Goal: Task Accomplishment & Management: Manage account settings

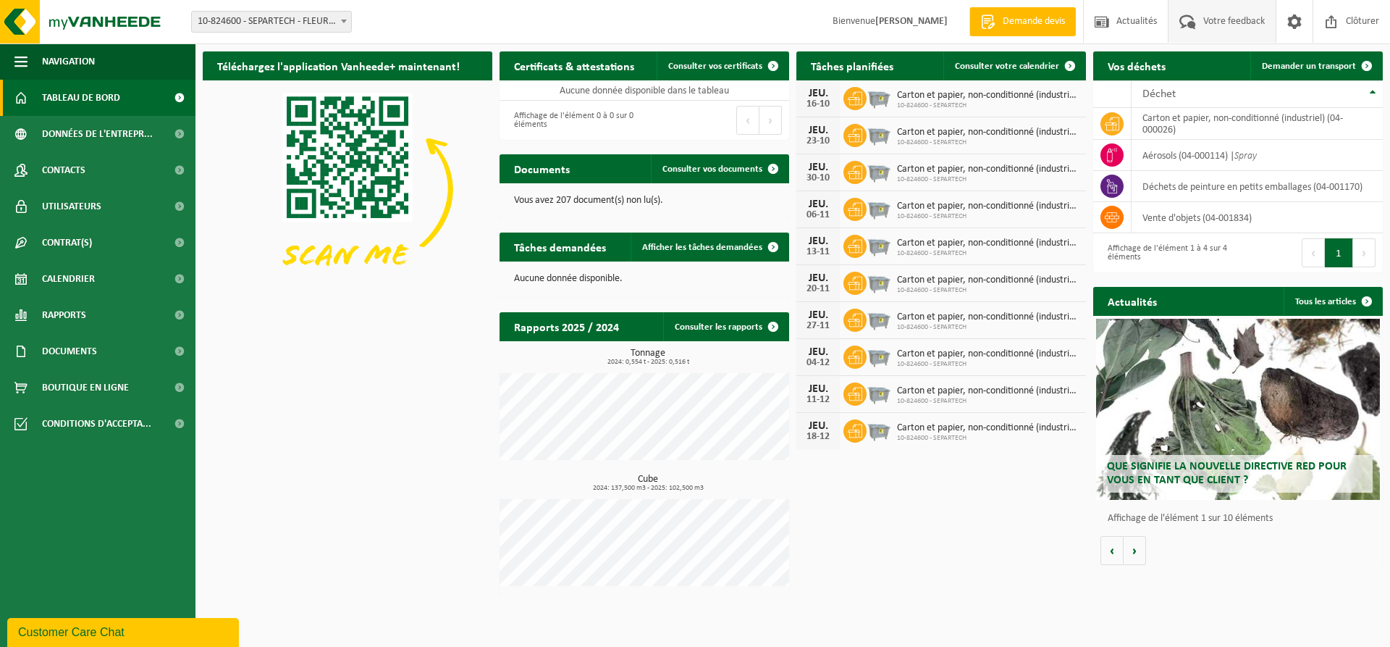
click at [1231, 25] on span "Votre feedback" at bounding box center [1234, 21] width 69 height 43
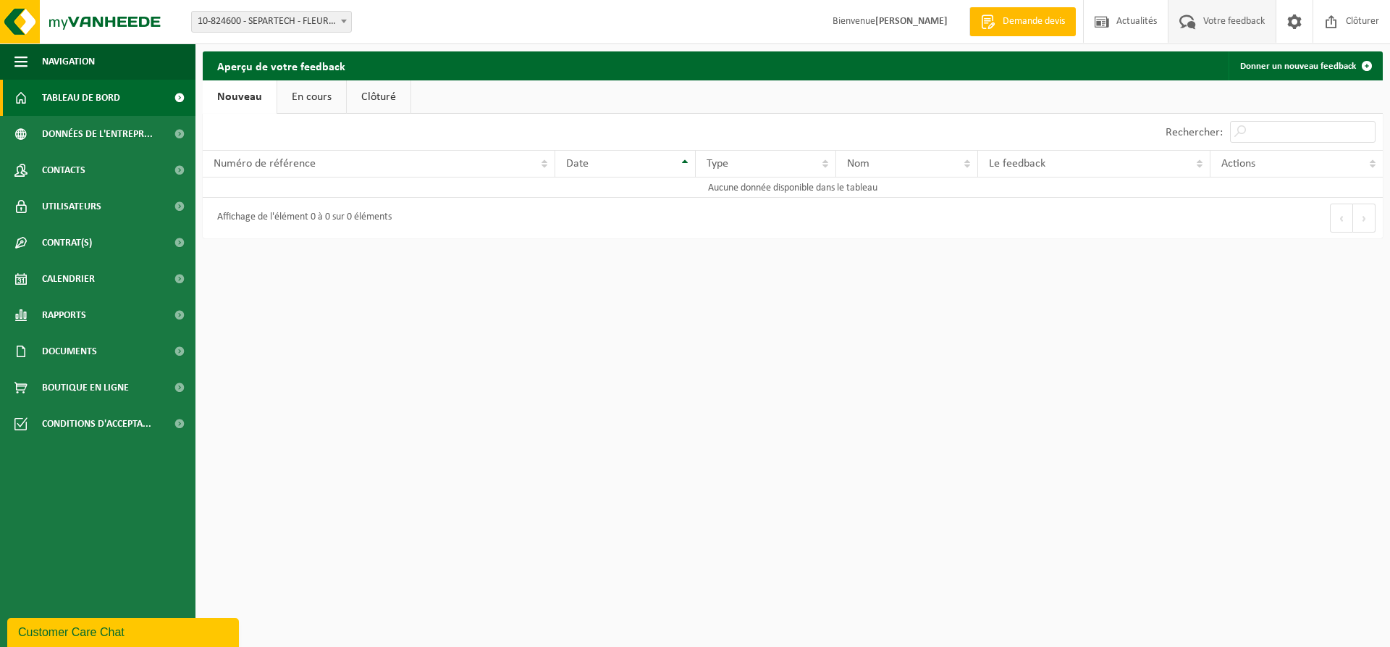
click at [83, 96] on span "Tableau de bord" at bounding box center [81, 98] width 78 height 36
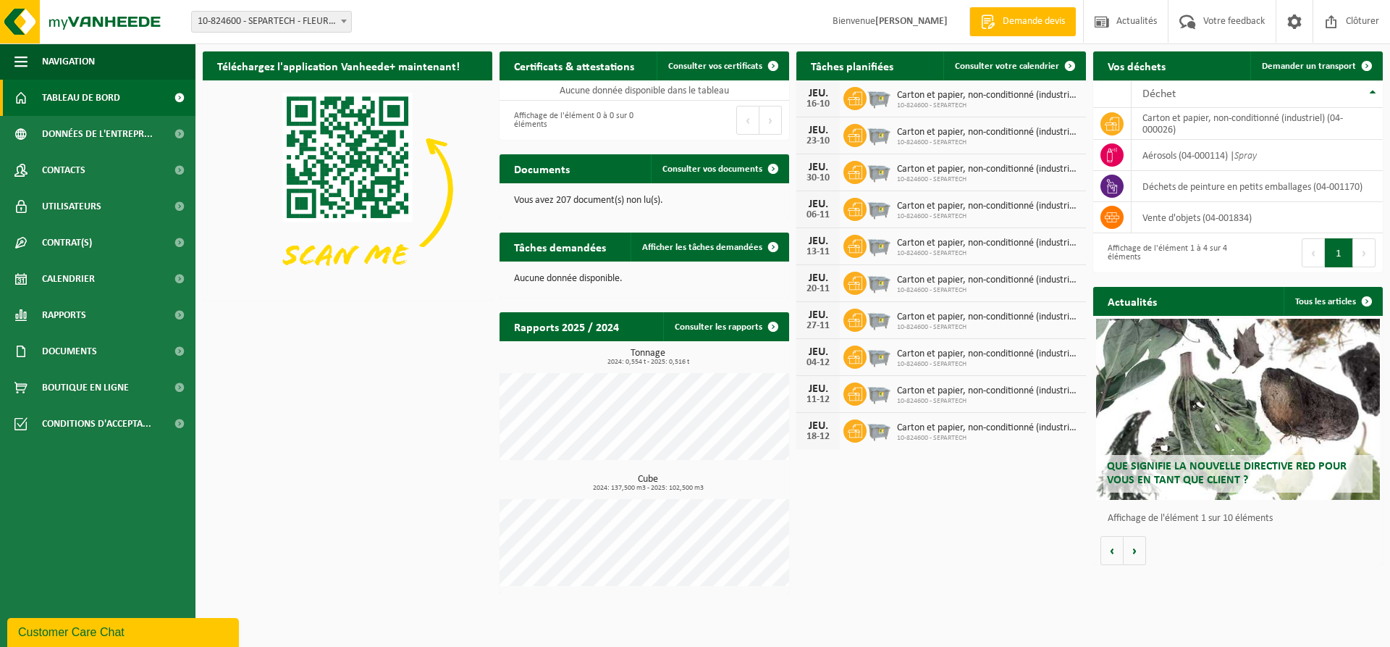
click at [1032, 27] on span "Demande devis" at bounding box center [1034, 21] width 70 height 14
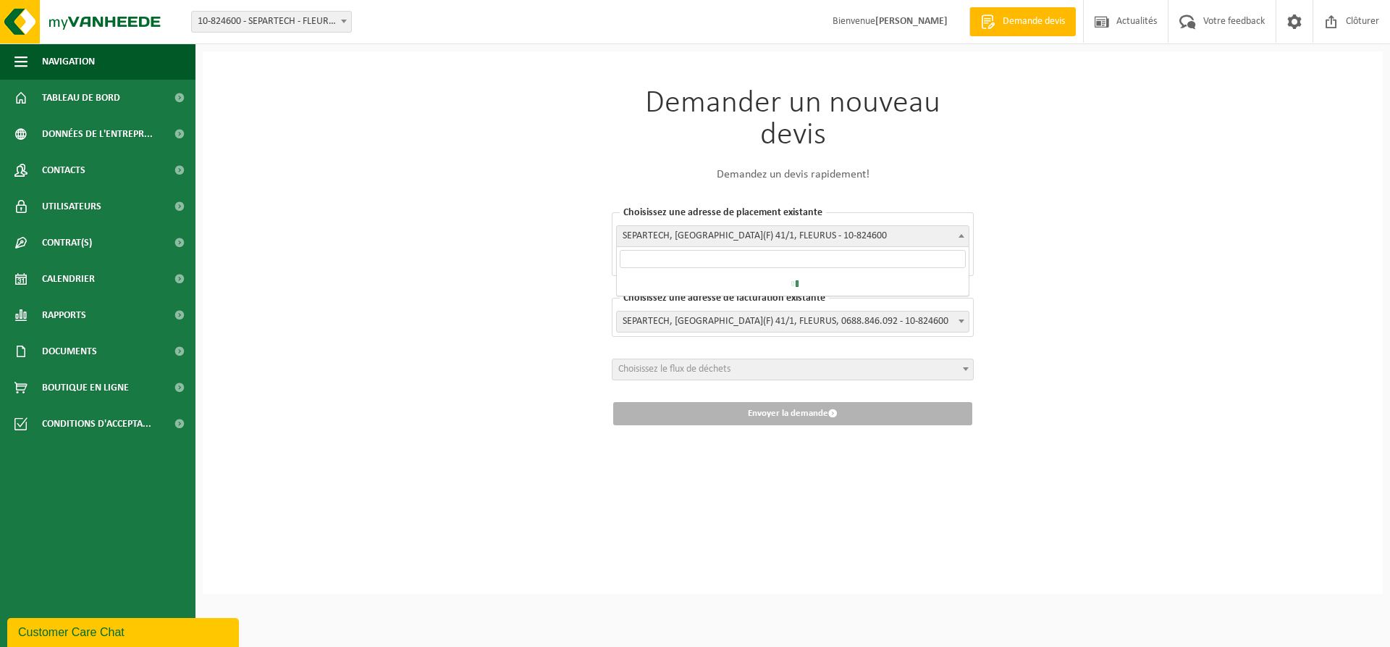
click at [961, 236] on b at bounding box center [962, 236] width 6 height 4
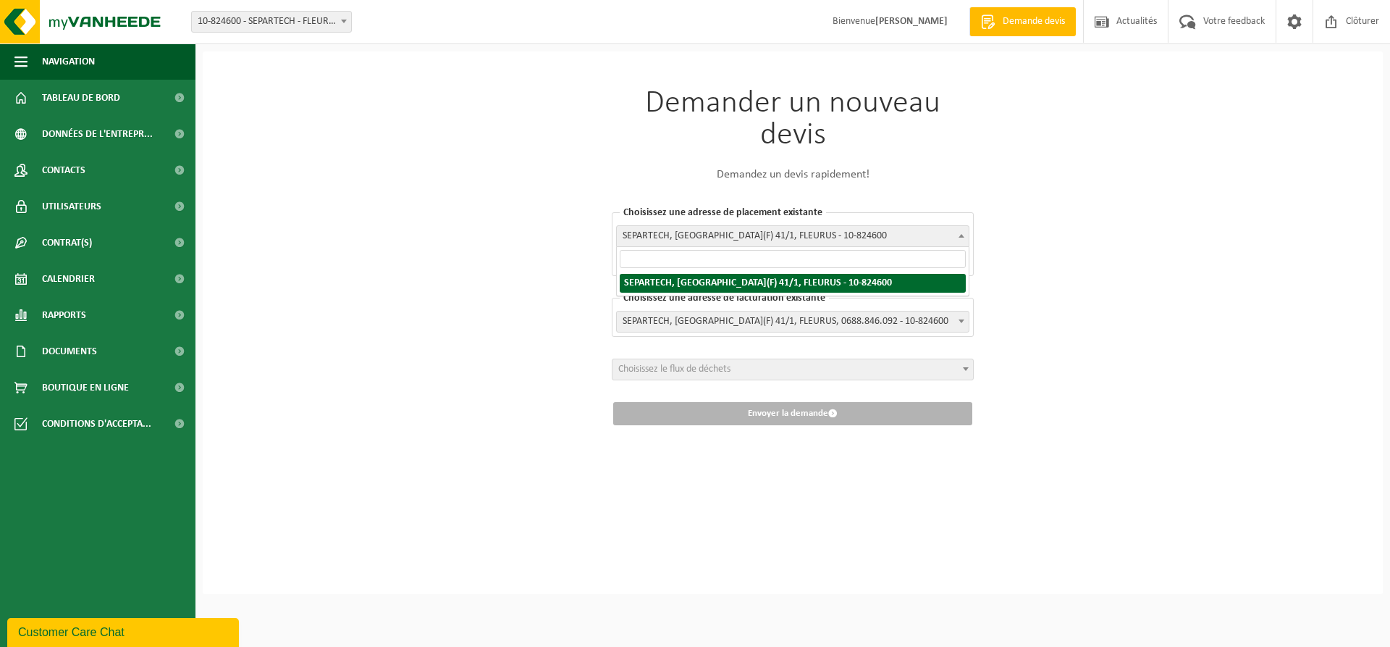
click at [961, 236] on b at bounding box center [962, 236] width 6 height 4
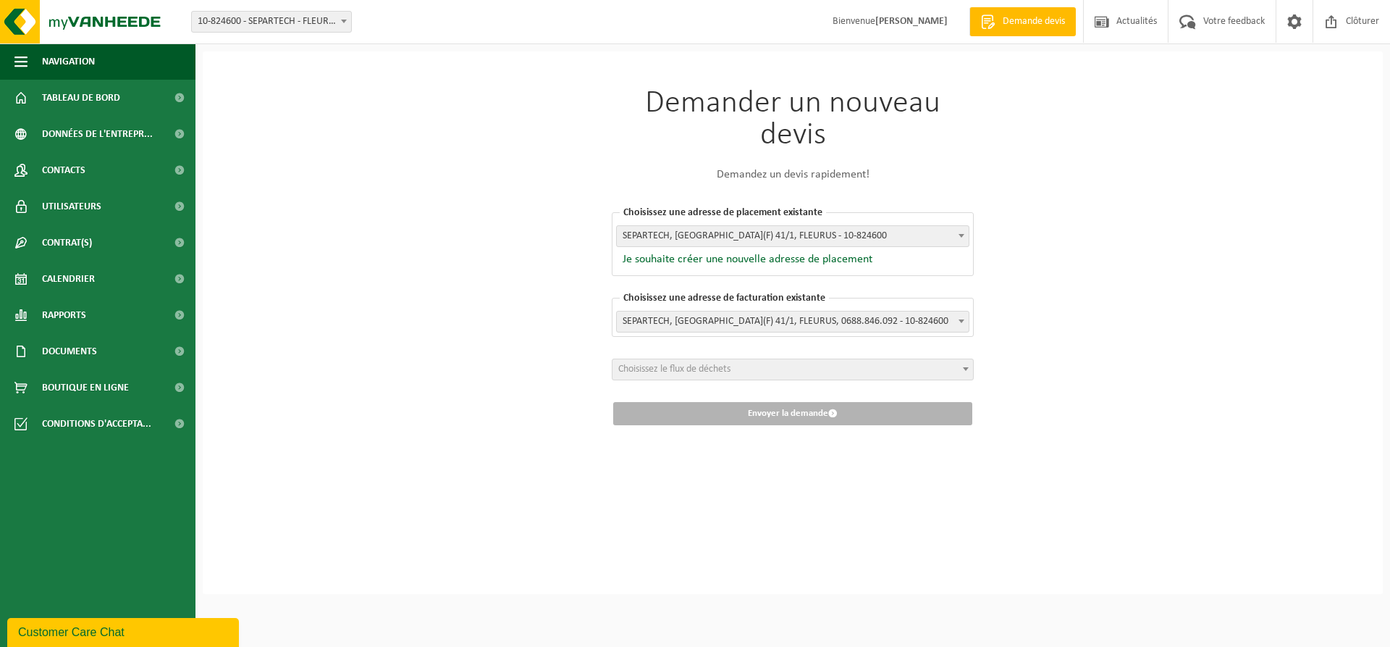
drag, startPoint x: 102, startPoint y: 636, endPoint x: 104, endPoint y: 980, distance: 344.6
click at [102, 636] on div "Customer Care Chat" at bounding box center [123, 631] width 210 height 17
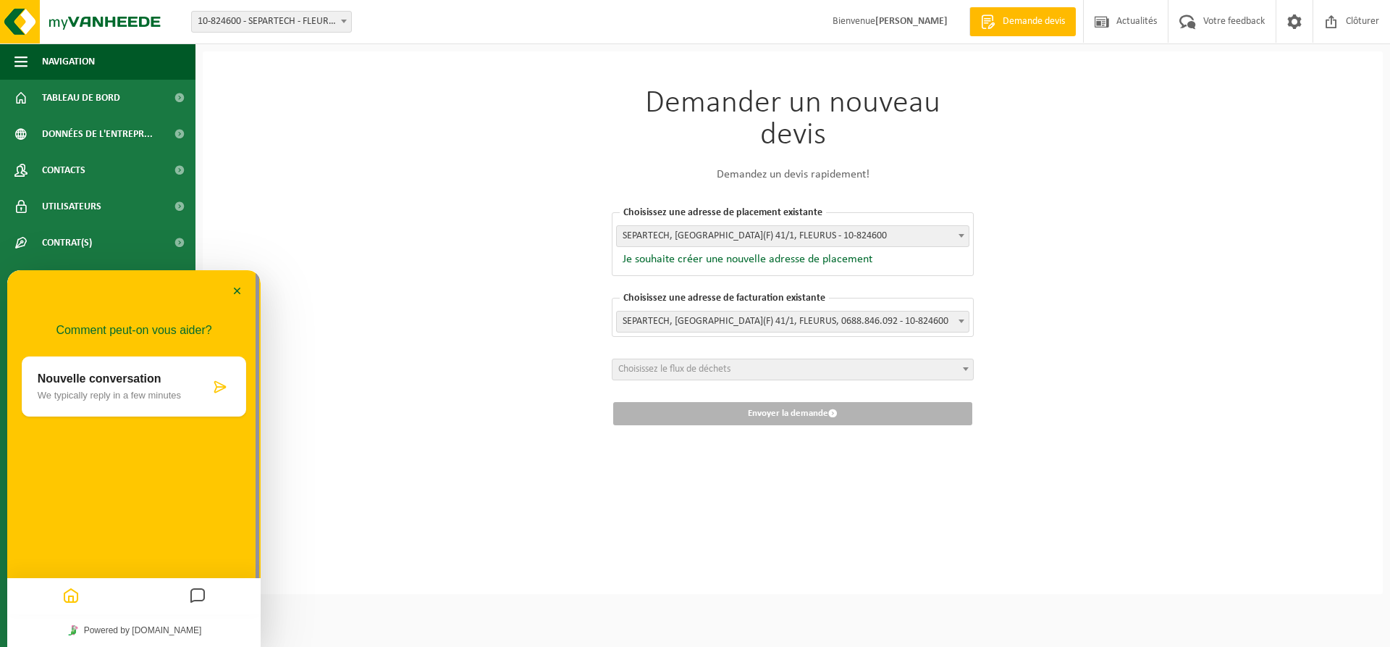
click at [139, 375] on p "Nouvelle conversation" at bounding box center [124, 378] width 172 height 13
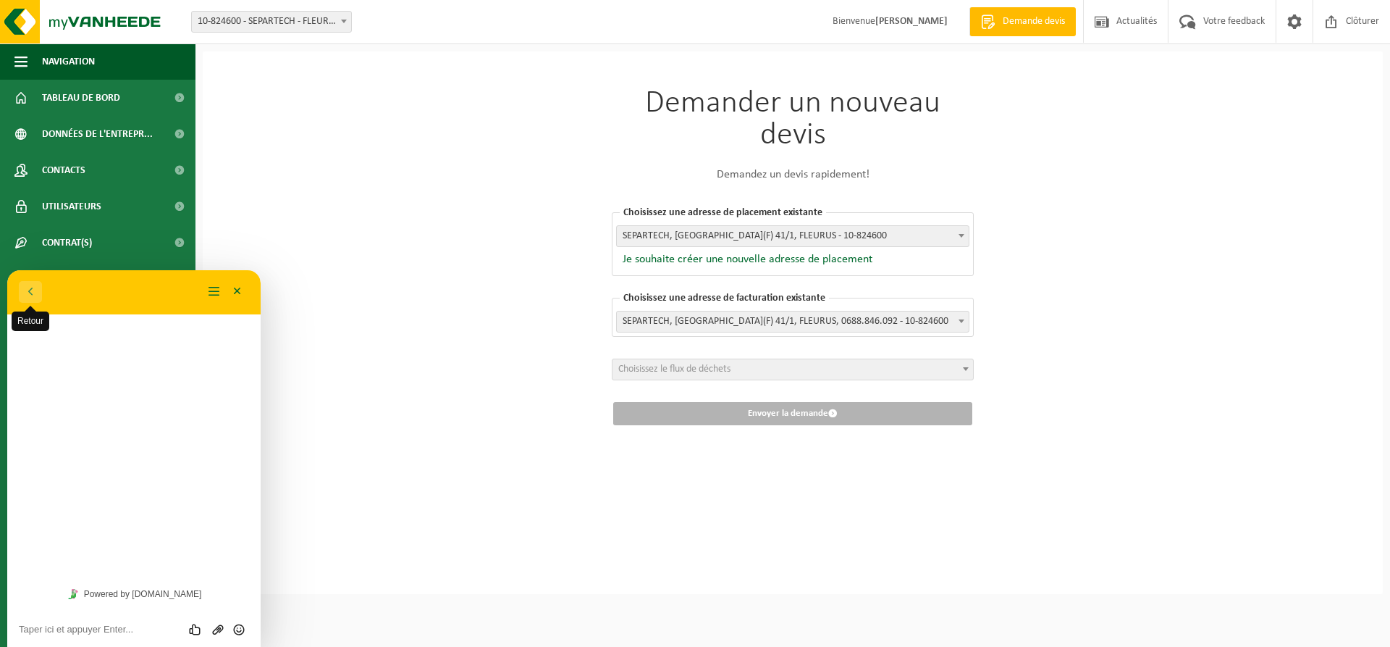
click at [34, 294] on button "Retour" at bounding box center [30, 292] width 23 height 22
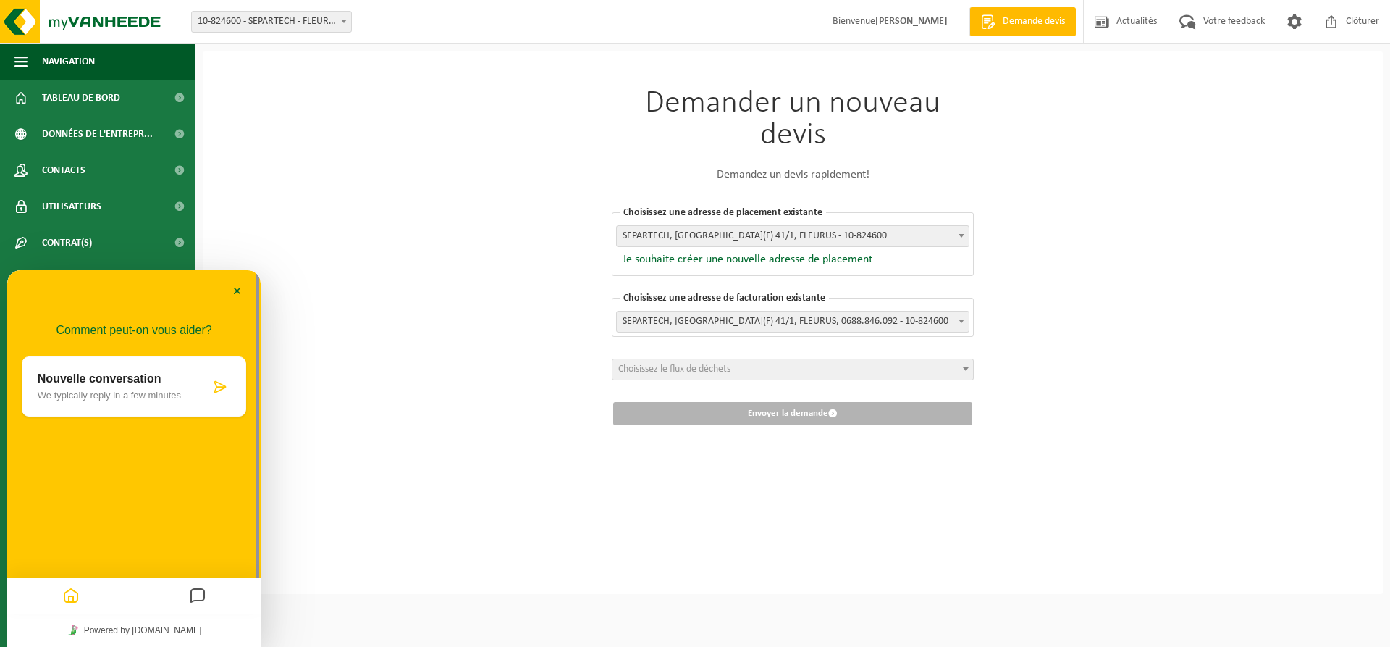
click at [82, 397] on p "We typically reply in a few minutes" at bounding box center [124, 395] width 172 height 11
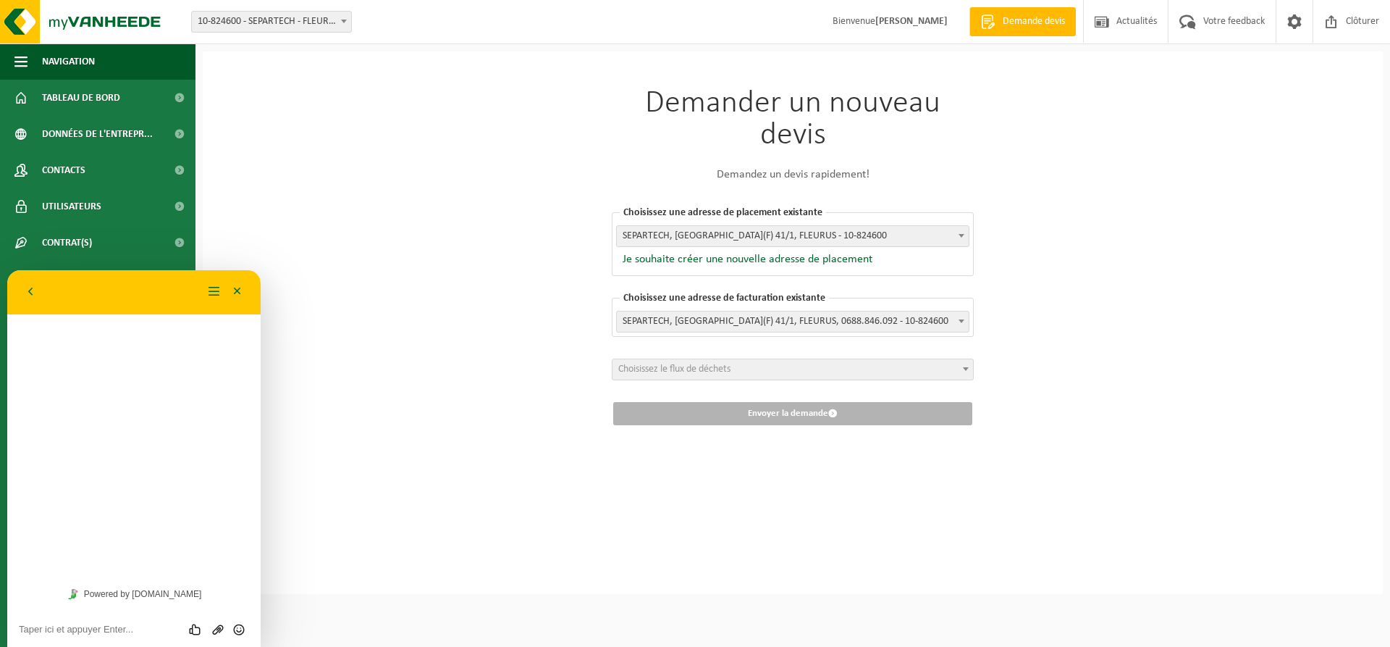
click at [43, 374] on div "Comment peut-on vous aider? Nouvelle conversation We typically reply in a few m…" at bounding box center [133, 423] width 253 height 307
click at [28, 290] on button "Retour" at bounding box center [30, 292] width 23 height 22
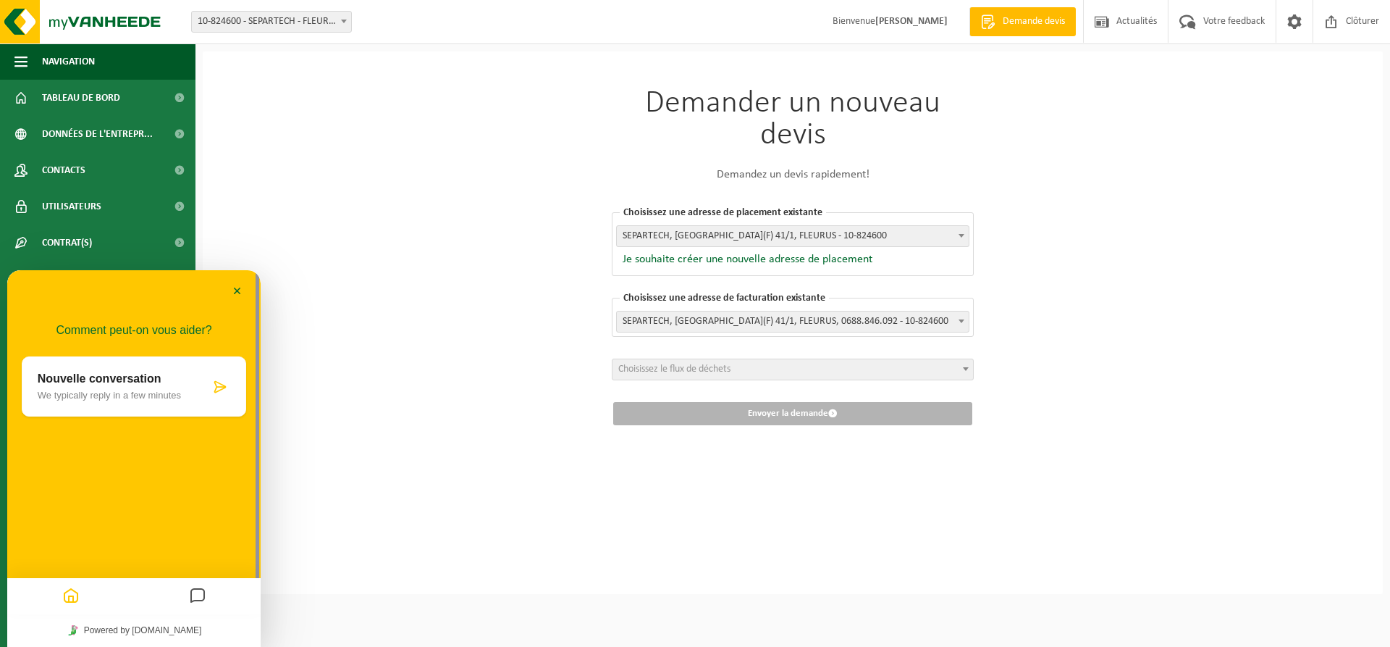
click at [221, 387] on icon at bounding box center [220, 386] width 14 height 14
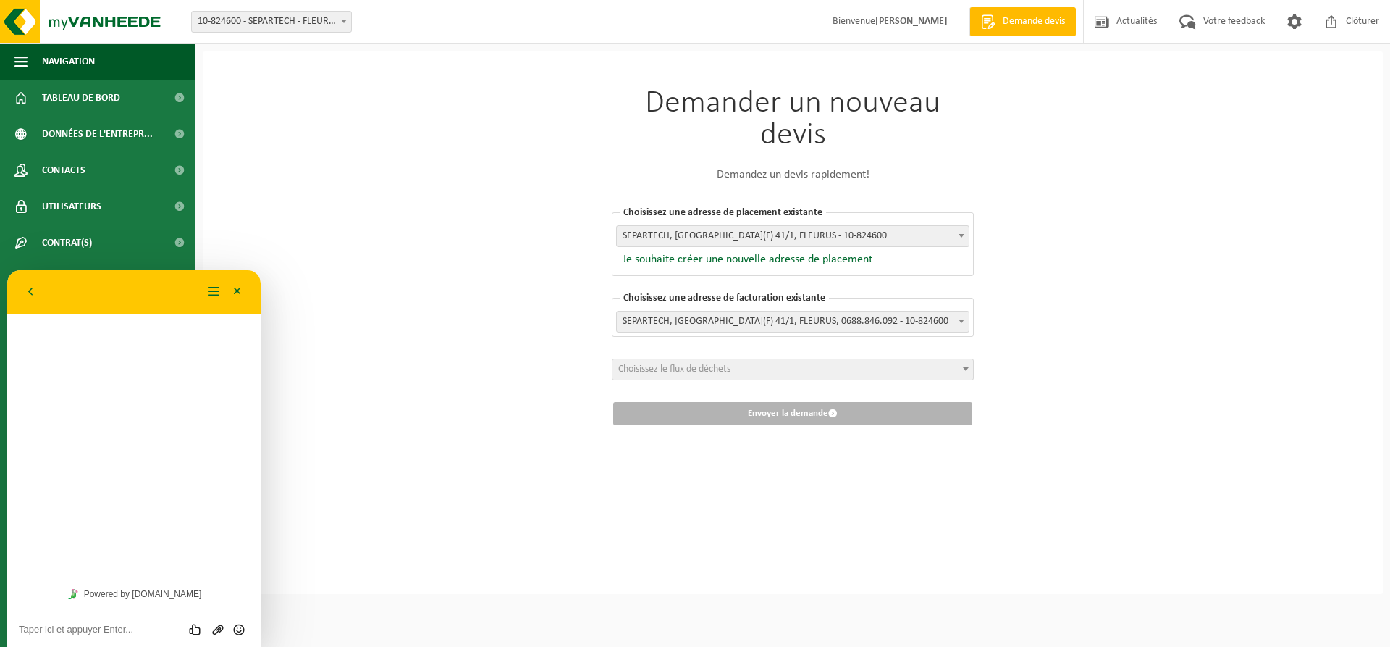
click at [96, 628] on textarea at bounding box center [134, 629] width 230 height 12
type textarea "je souhaite un ciontacter par téléphone par une personne en charge de mon dossi…"
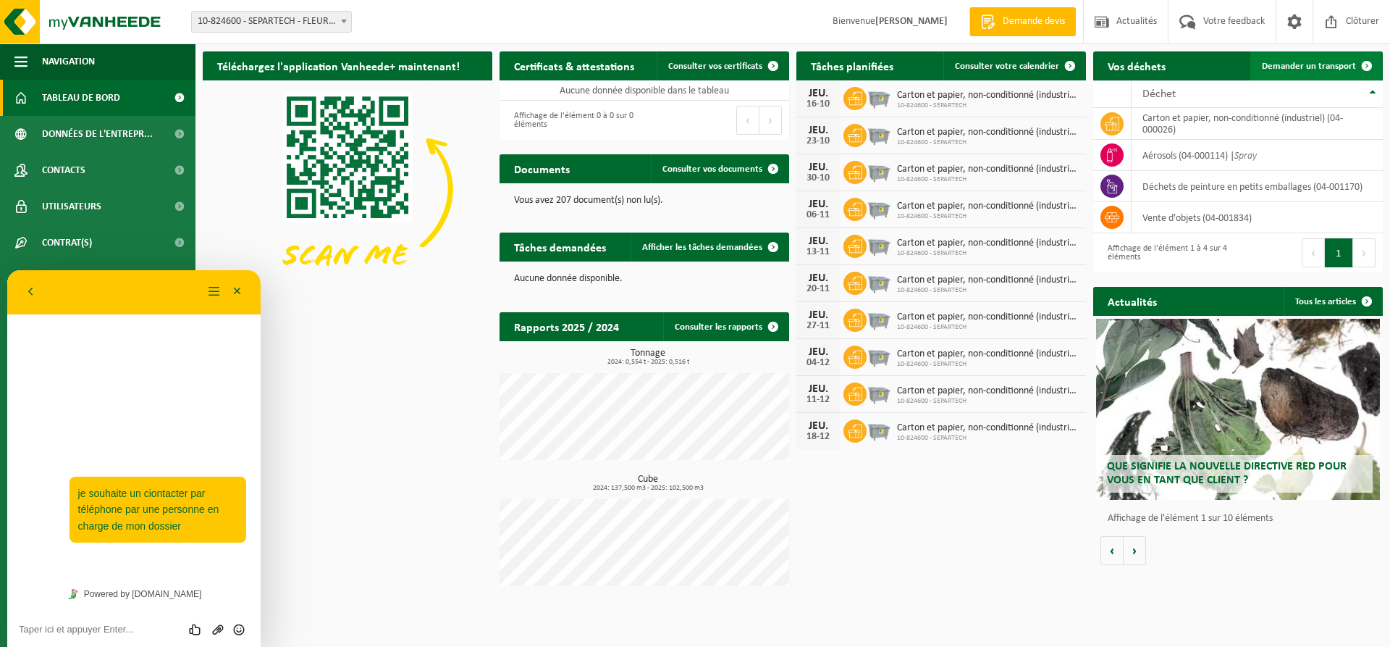
click at [1290, 67] on span "Demander un transport" at bounding box center [1309, 66] width 94 height 9
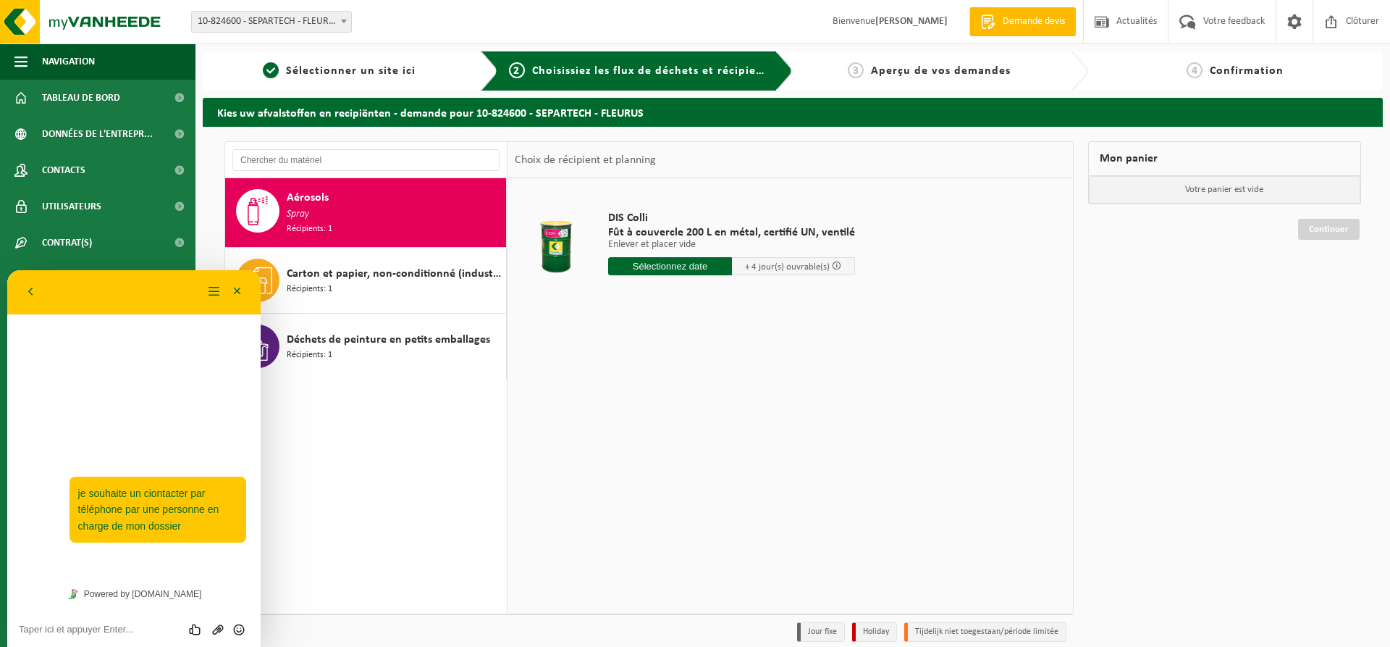
click at [353, 222] on div "Aérosols Spray Récipients: 1" at bounding box center [395, 212] width 216 height 47
click at [677, 272] on input "text" at bounding box center [670, 266] width 124 height 18
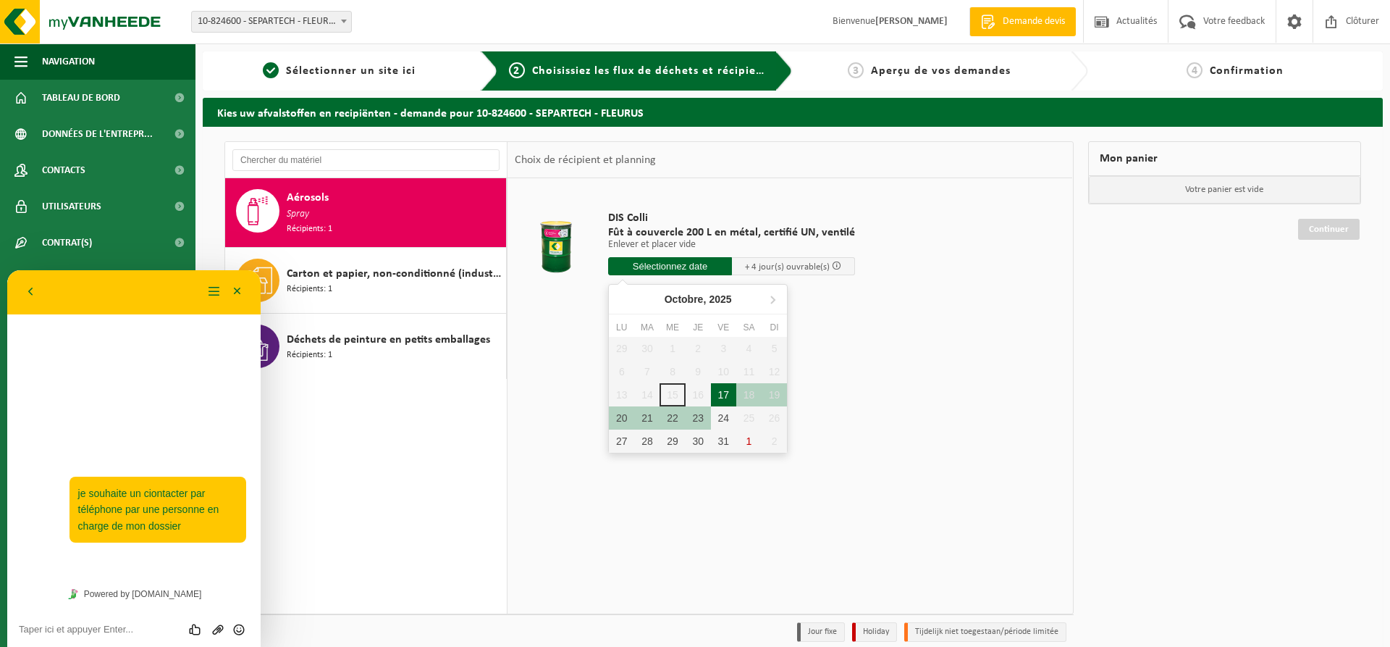
click at [722, 399] on div "17" at bounding box center [723, 394] width 25 height 23
type input "à partir de 2025-10-17"
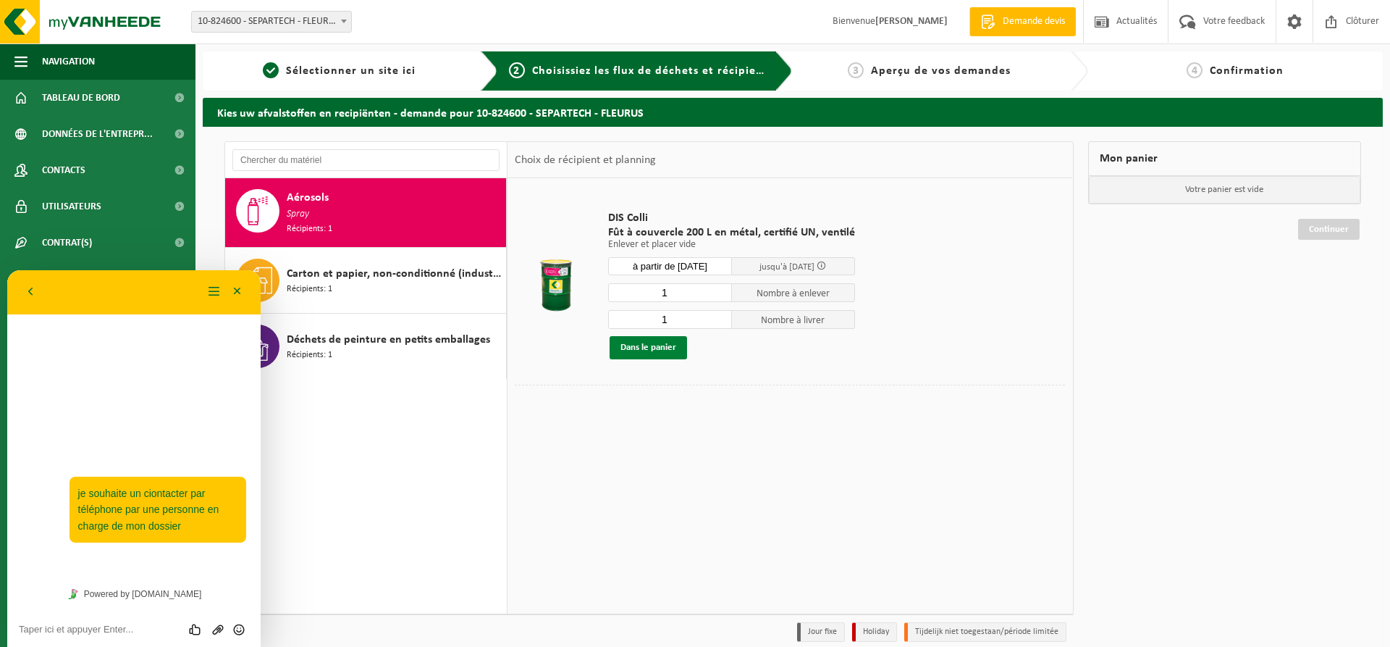
click at [655, 348] on button "Dans le panier" at bounding box center [648, 347] width 77 height 23
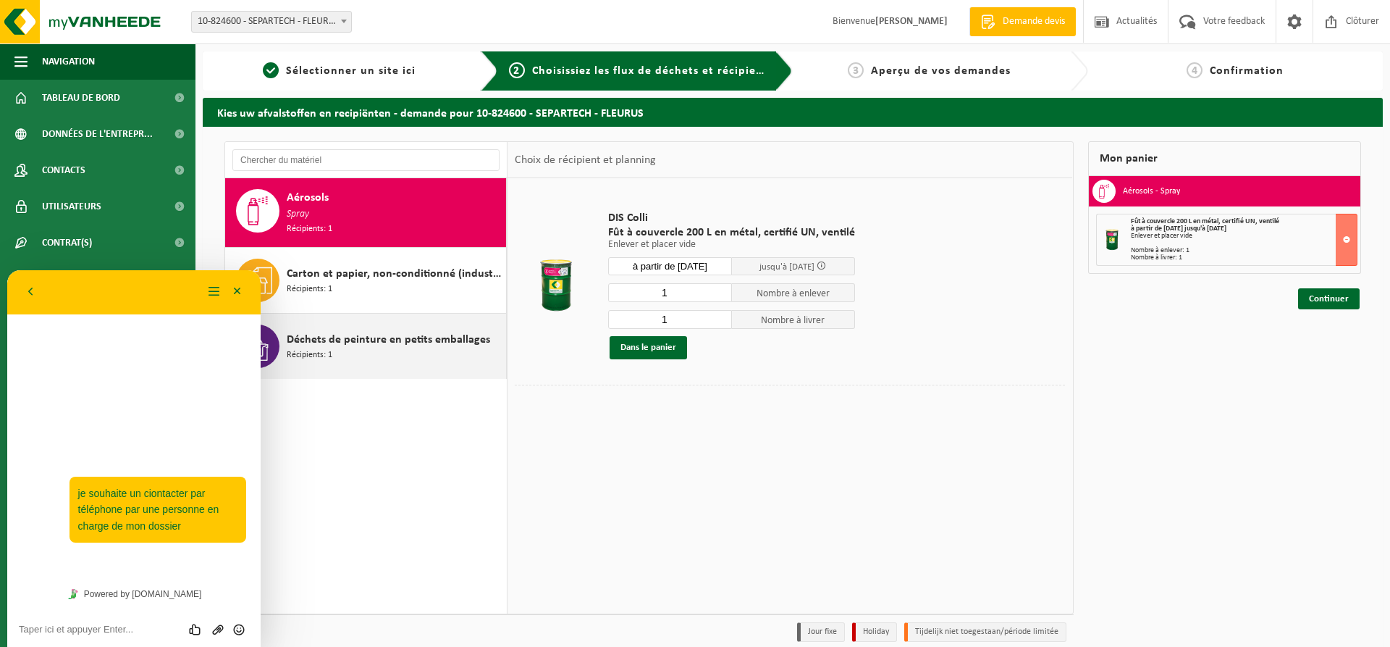
click at [379, 350] on div "Déchets de peinture en petits emballages Récipients: 1" at bounding box center [395, 345] width 216 height 43
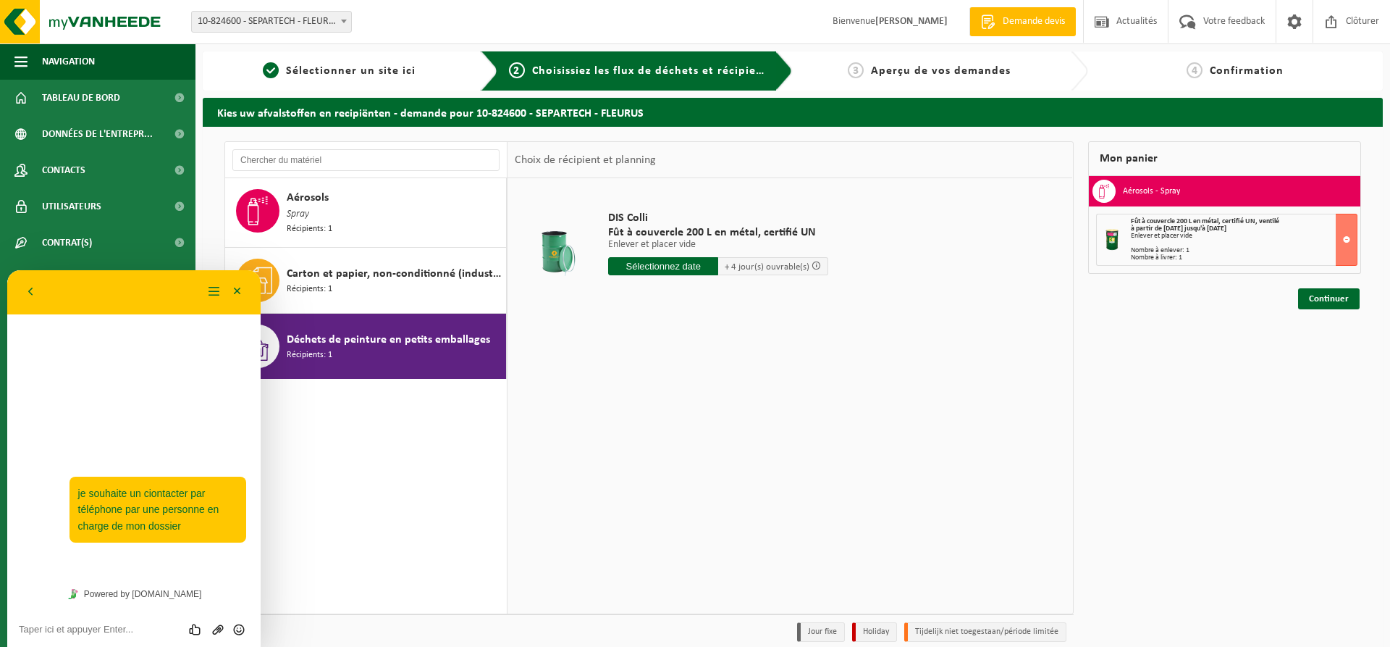
click at [665, 266] on input "text" at bounding box center [663, 266] width 110 height 18
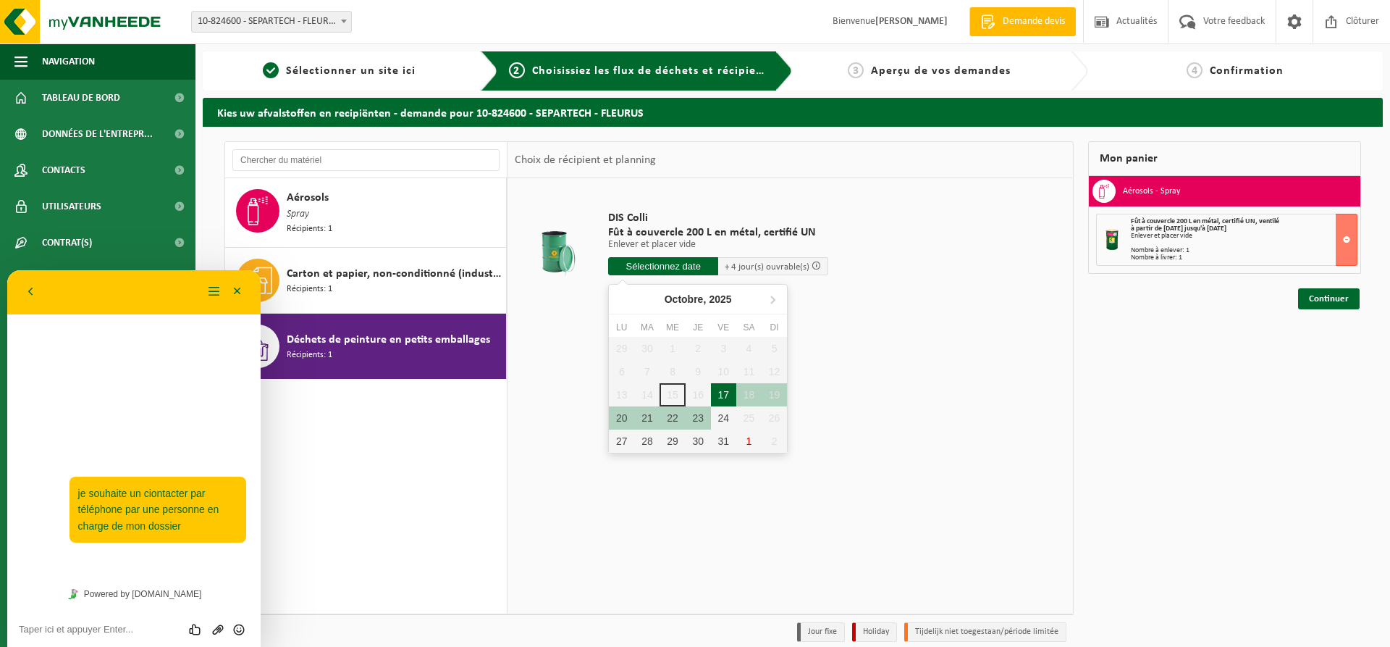
click at [727, 398] on div "17" at bounding box center [723, 394] width 25 height 23
type input "à partir de 2025-10-17"
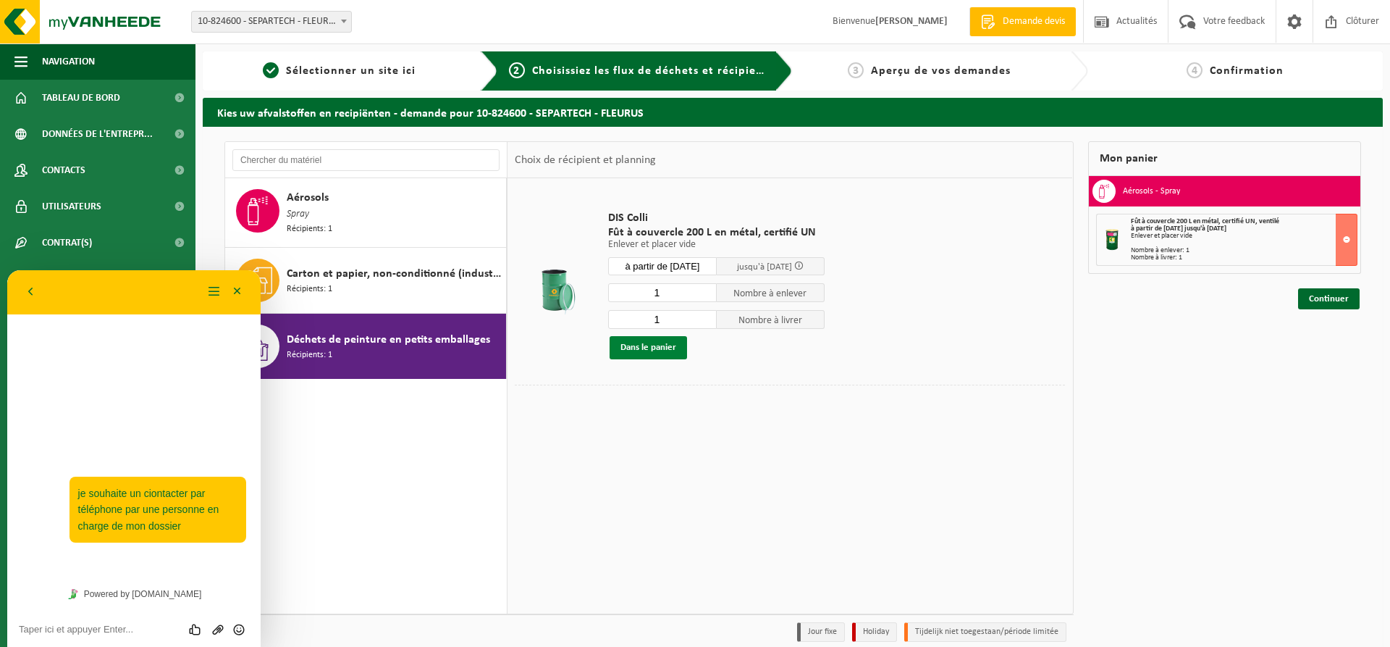
click at [659, 348] on button "Dans le panier" at bounding box center [648, 347] width 77 height 23
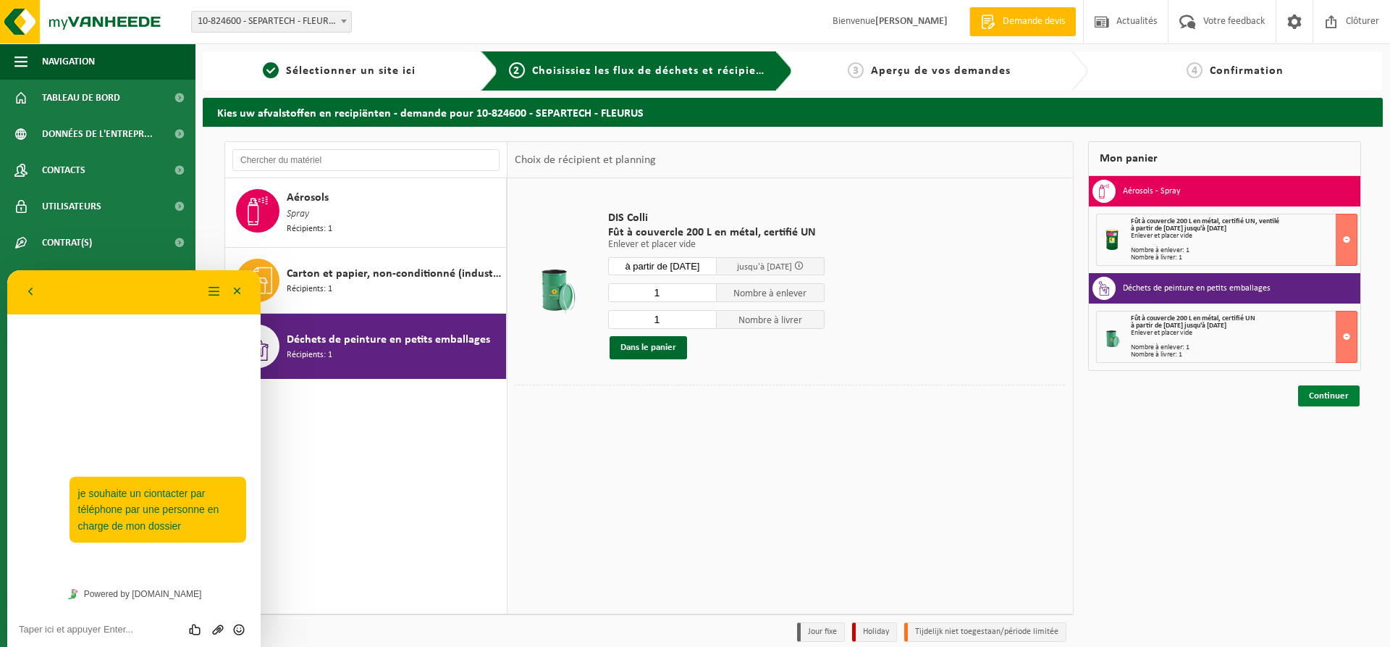
click at [1332, 397] on link "Continuer" at bounding box center [1329, 395] width 62 height 21
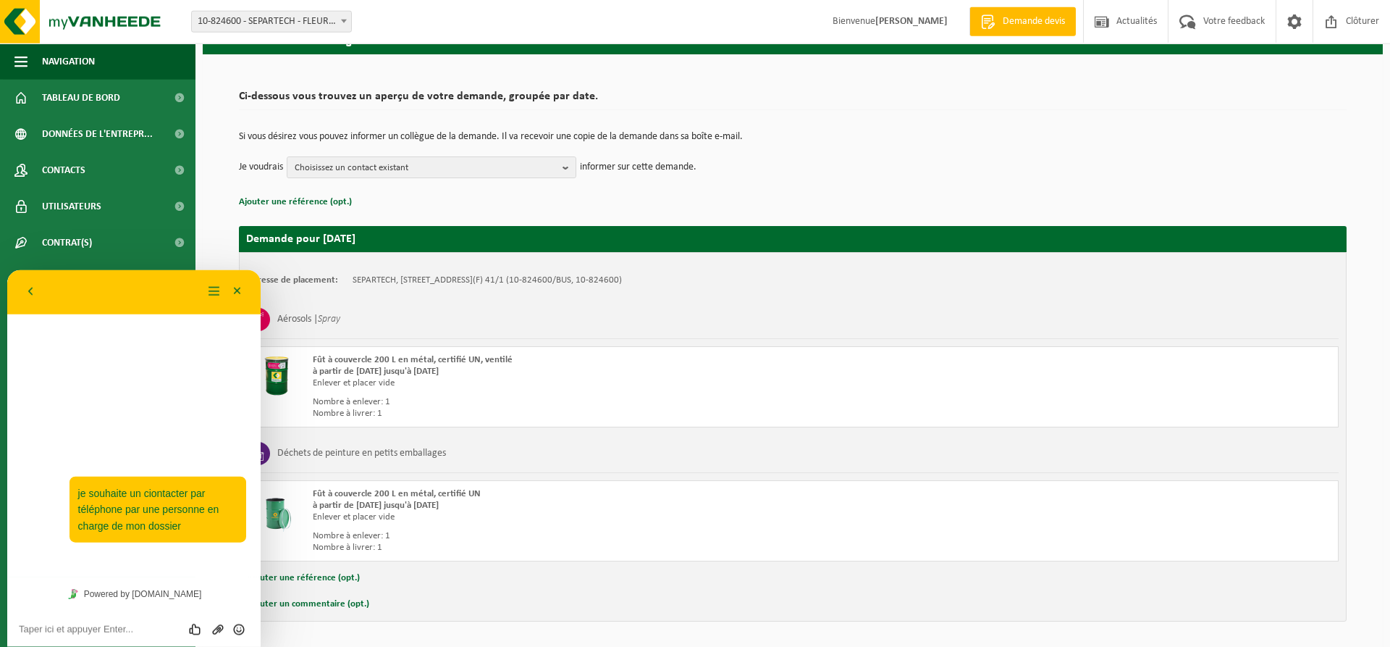
scroll to position [113, 0]
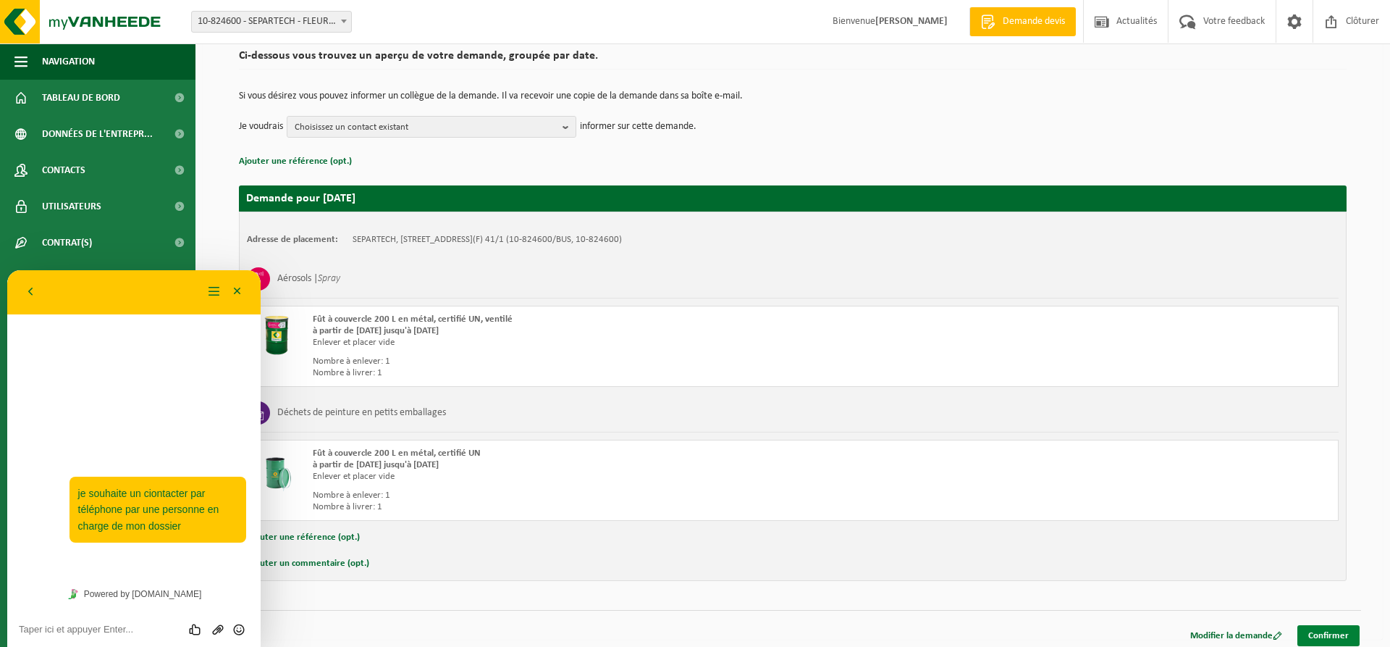
click at [1332, 638] on link "Confirmer" at bounding box center [1328, 635] width 62 height 21
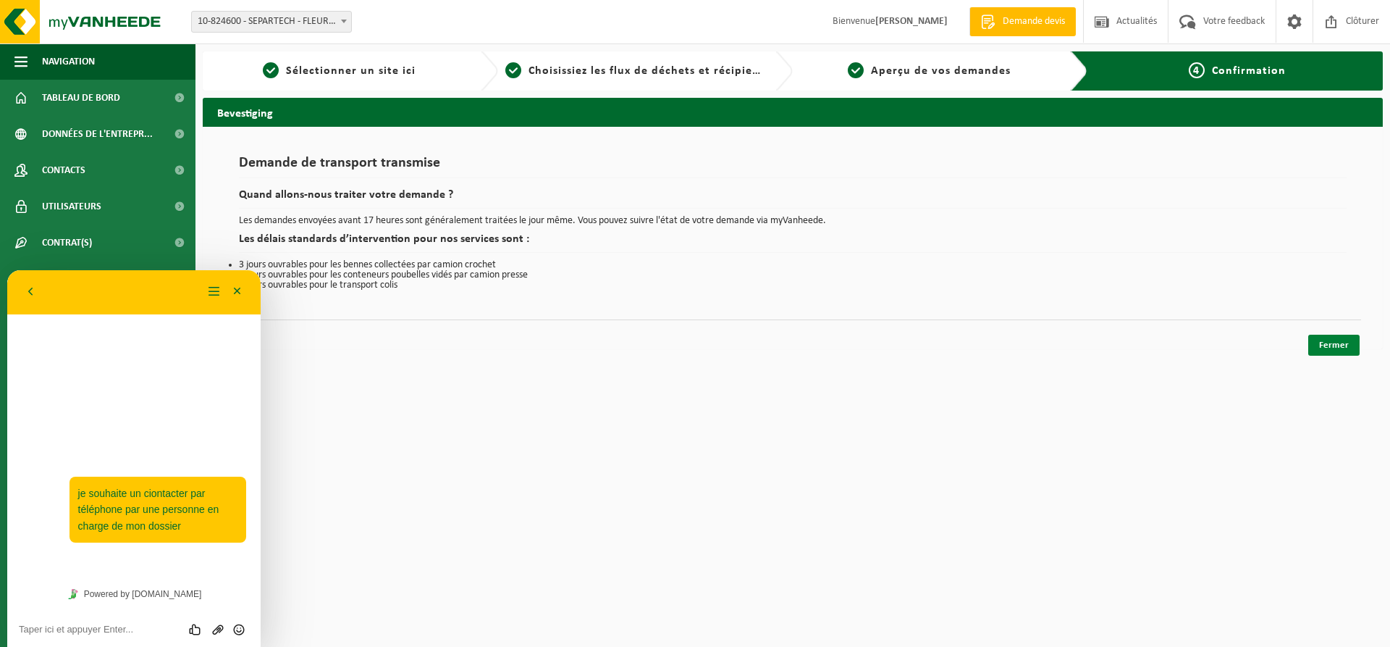
click at [1334, 348] on link "Fermer" at bounding box center [1333, 345] width 51 height 21
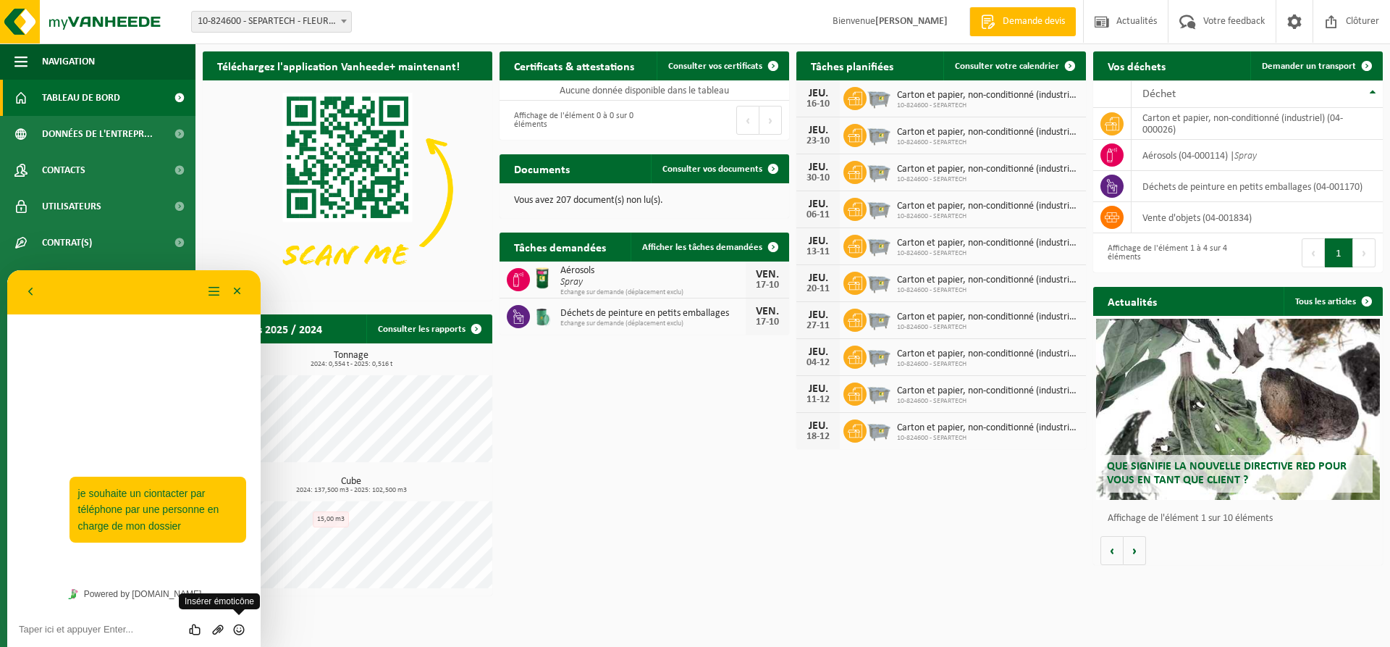
click at [242, 635] on icon "Insérer émoticône" at bounding box center [238, 629] width 13 height 13
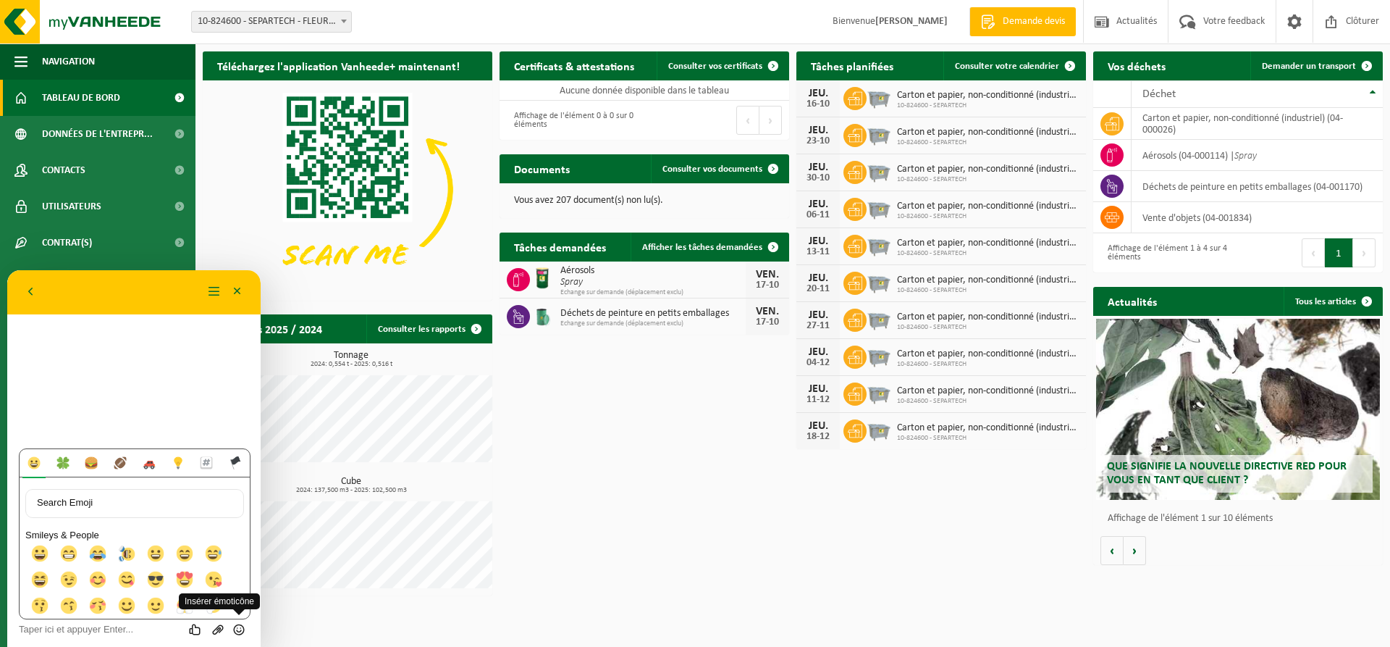
click at [212, 609] on span "Insérer émoticône" at bounding box center [219, 601] width 81 height 16
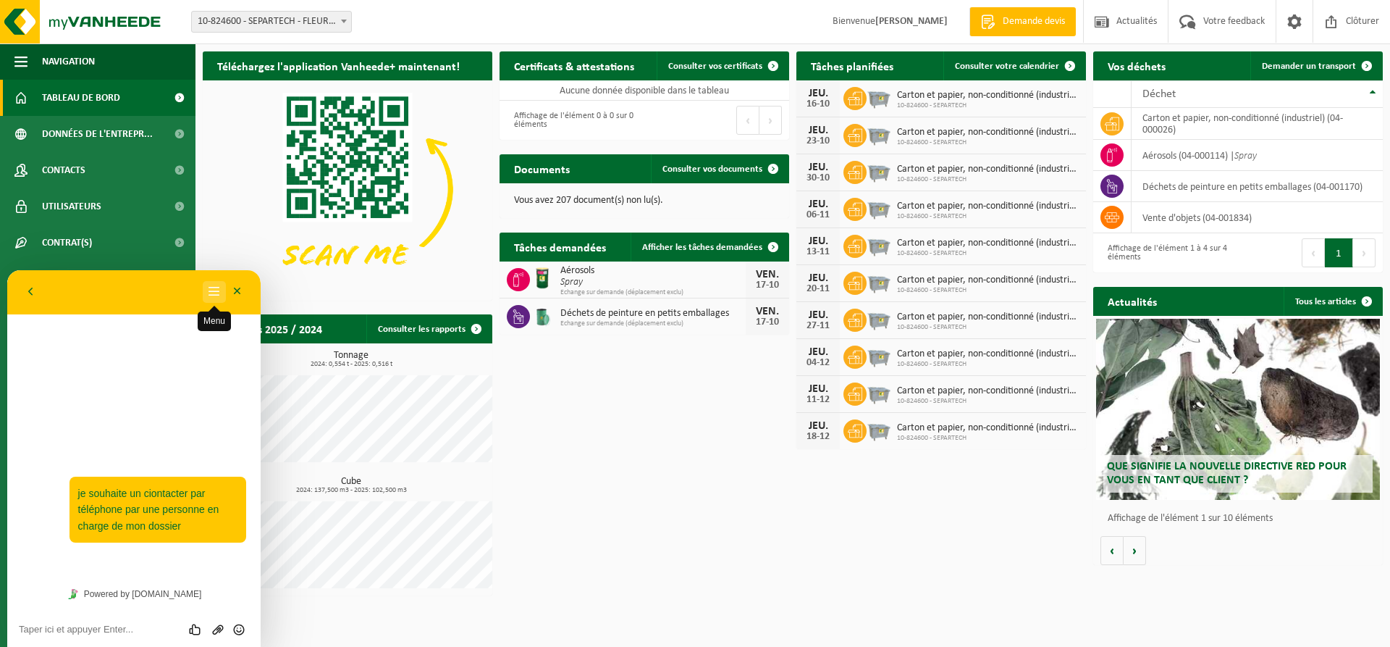
click at [216, 291] on button "Menu" at bounding box center [214, 292] width 23 height 22
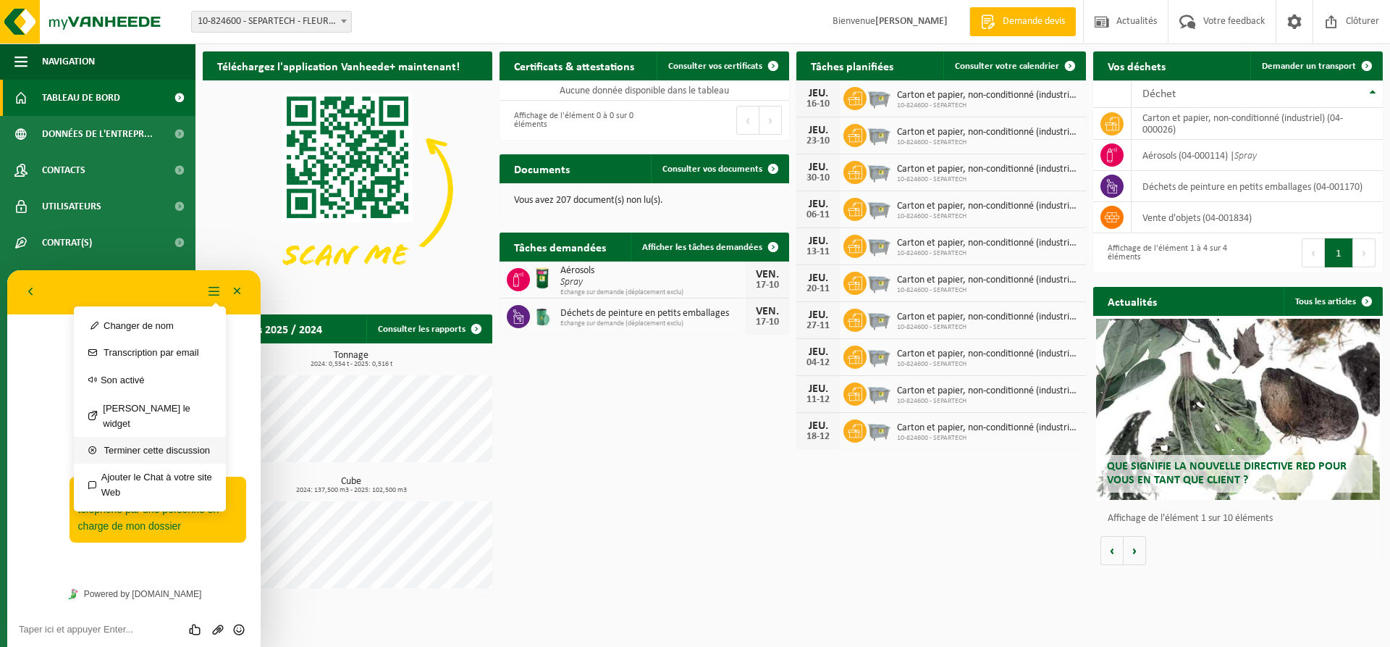
click at [182, 440] on button "Terminer cette discussion" at bounding box center [150, 450] width 152 height 27
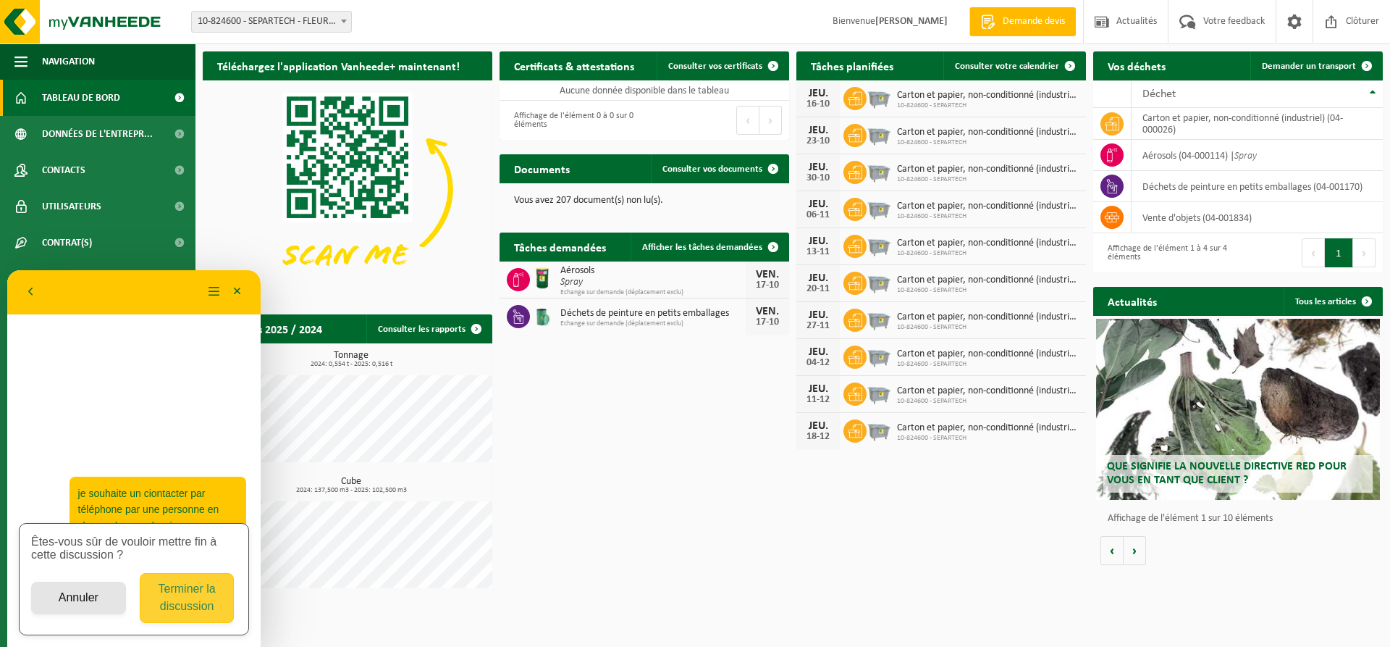
click at [206, 607] on button "Terminer la discussion" at bounding box center [187, 598] width 95 height 50
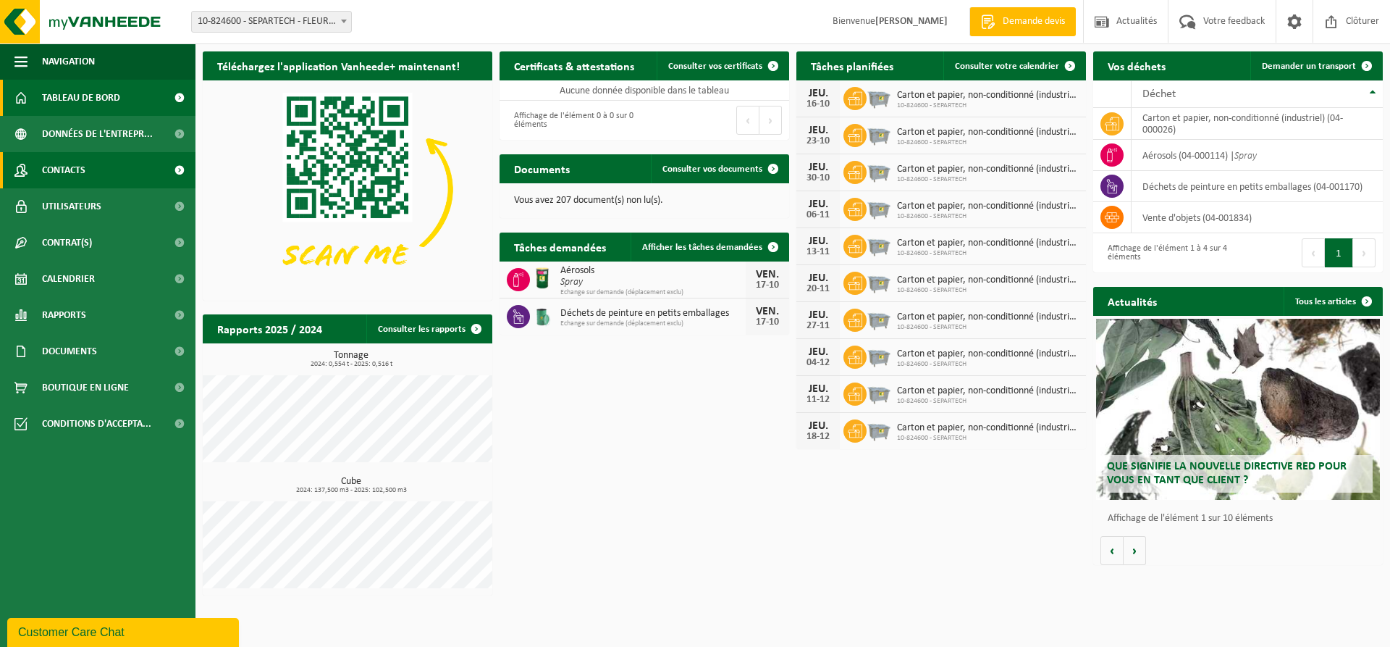
click at [58, 168] on span "Contacts" at bounding box center [63, 170] width 43 height 36
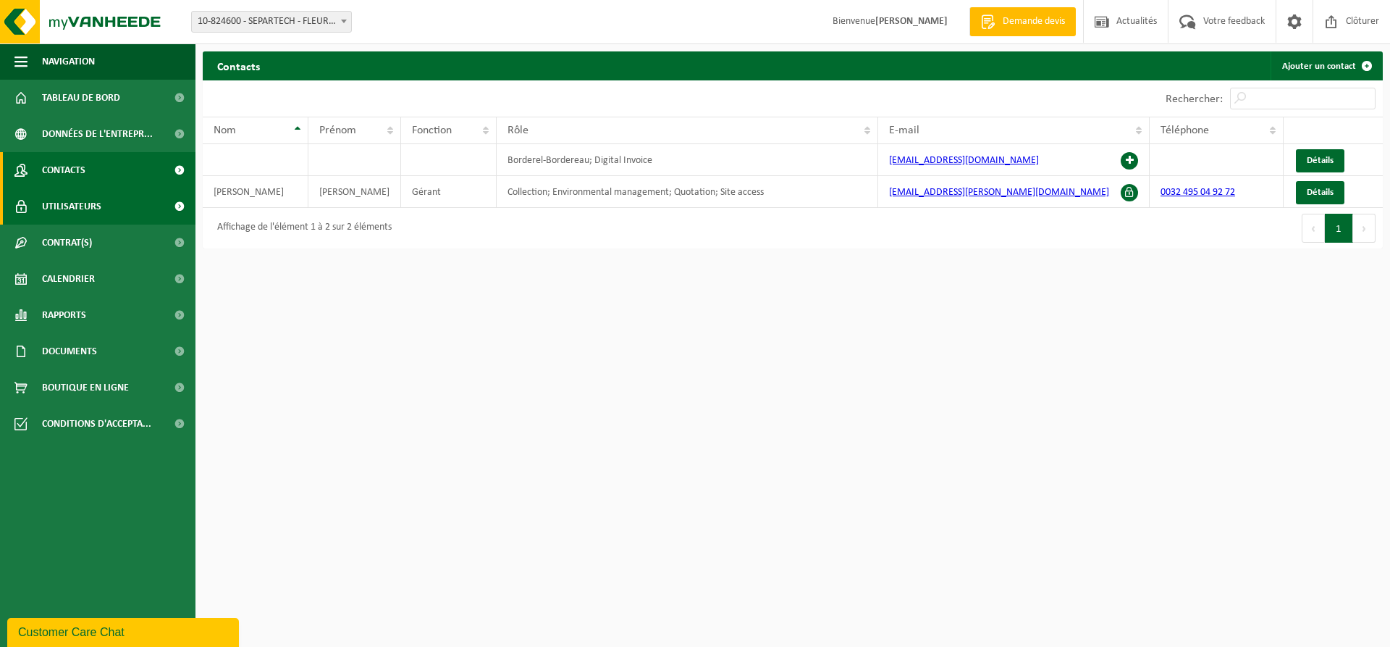
click at [74, 208] on span "Utilisateurs" at bounding box center [71, 206] width 59 height 36
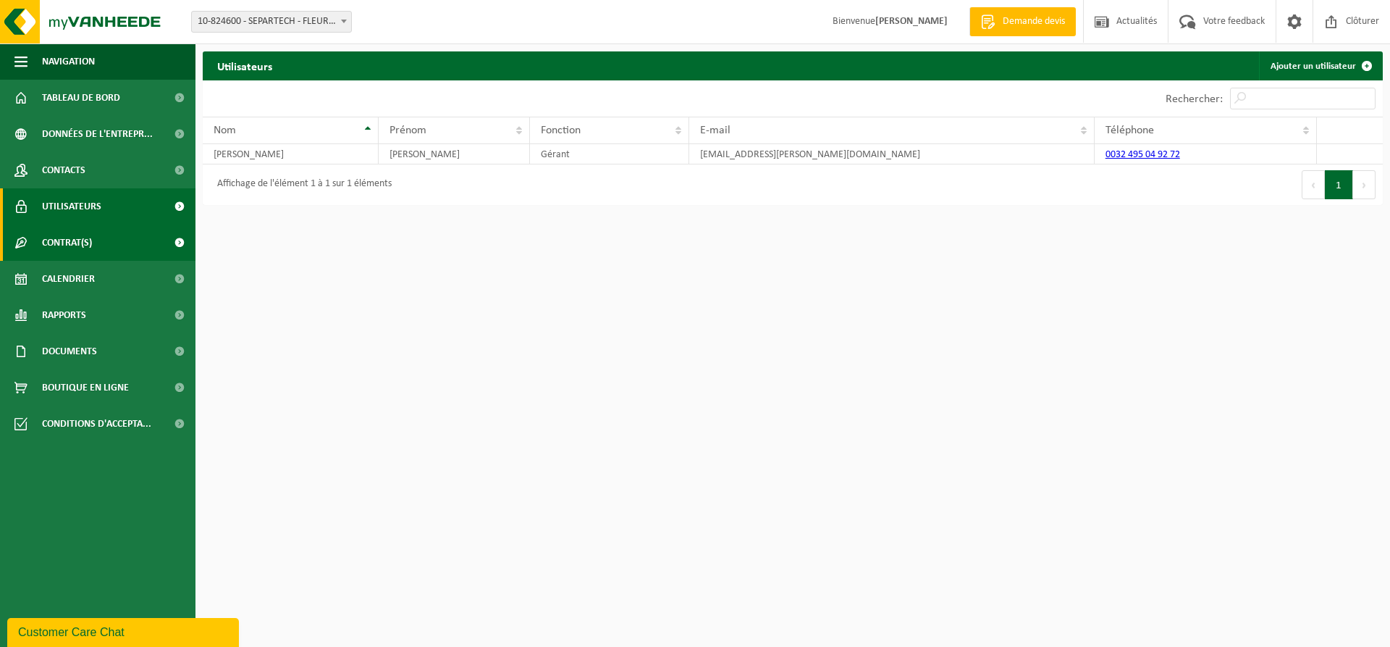
click at [69, 245] on span "Contrat(s)" at bounding box center [67, 242] width 50 height 36
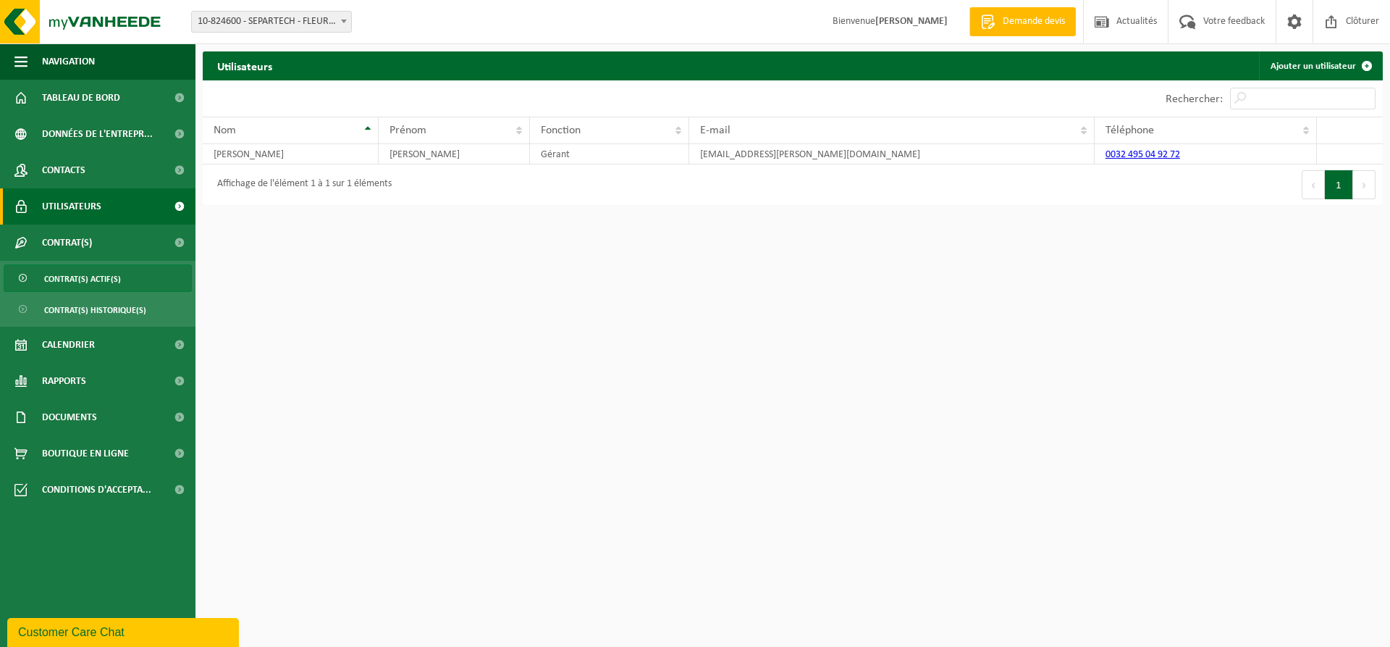
click at [84, 286] on span "Contrat(s) actif(s)" at bounding box center [82, 279] width 77 height 28
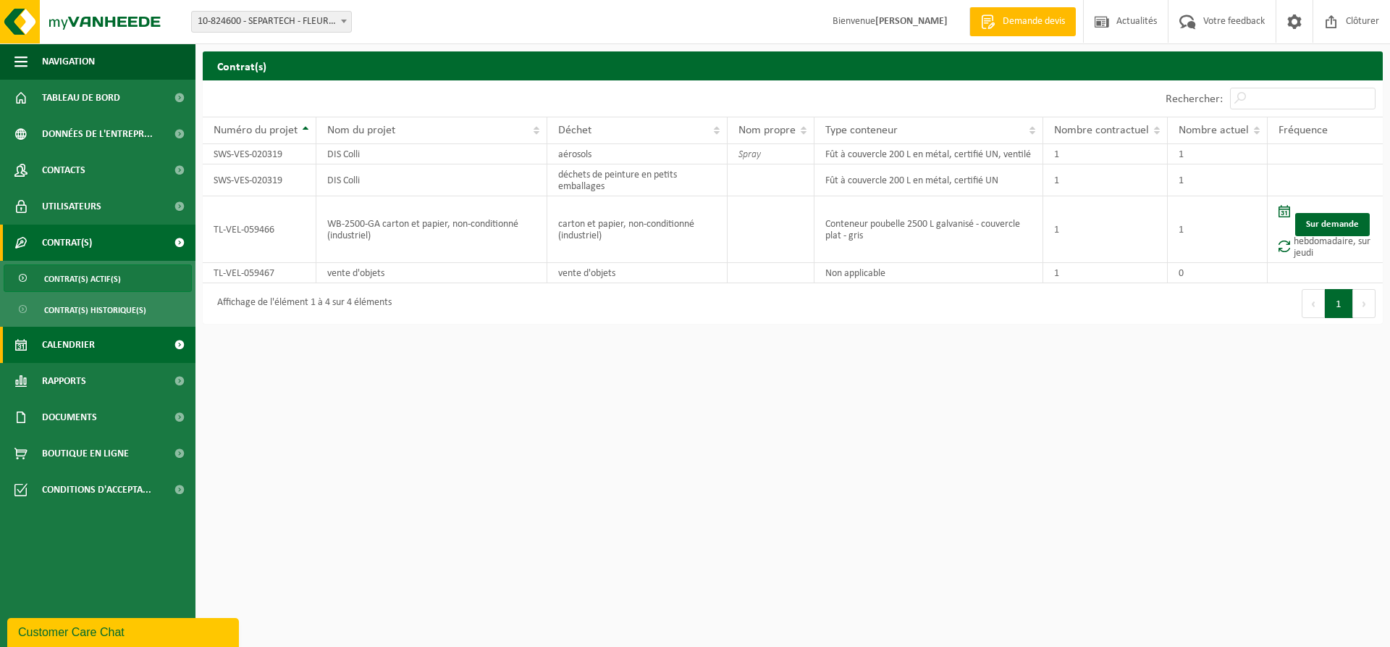
click at [85, 345] on span "Calendrier" at bounding box center [68, 345] width 53 height 36
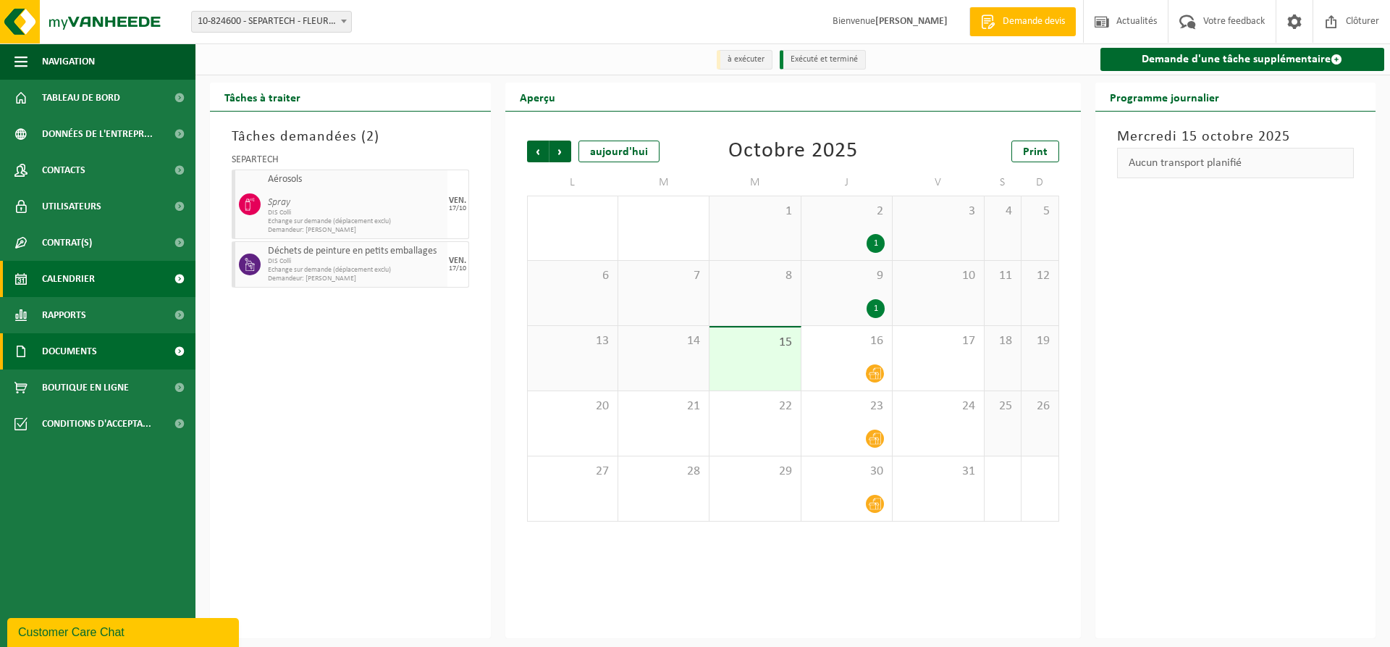
click at [83, 351] on span "Documents" at bounding box center [69, 351] width 55 height 36
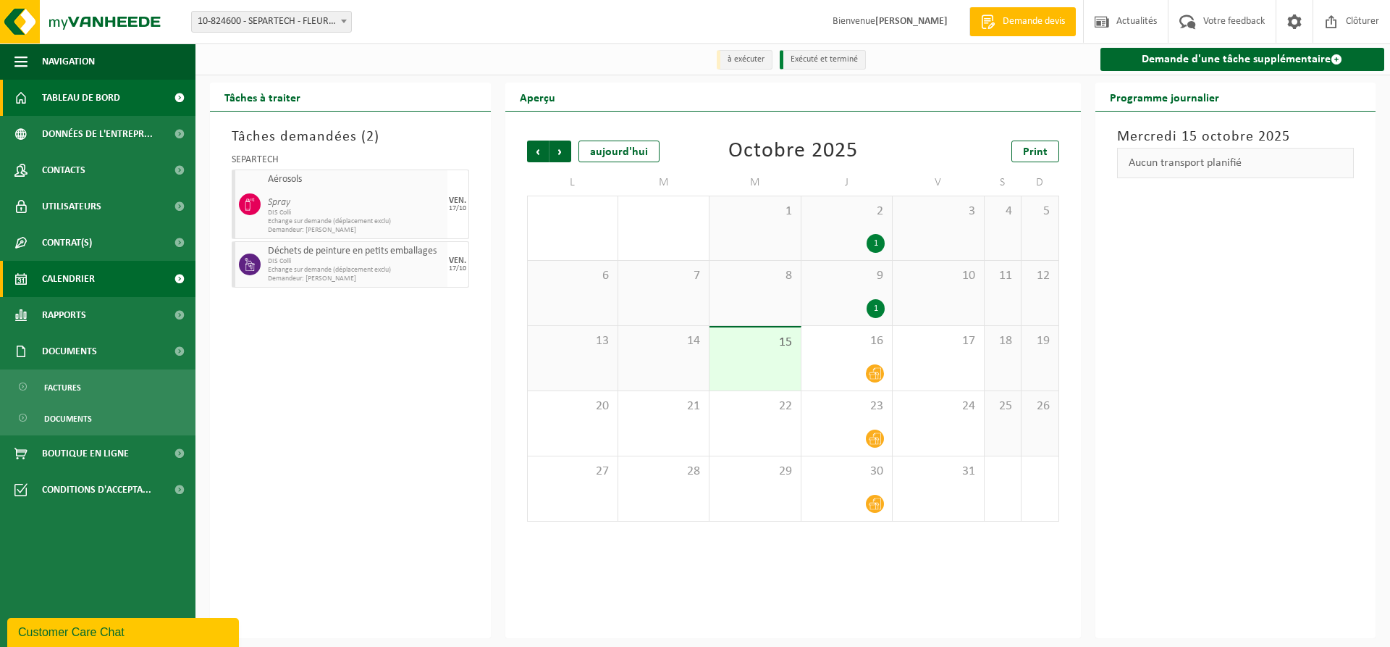
click at [69, 101] on span "Tableau de bord" at bounding box center [81, 98] width 78 height 36
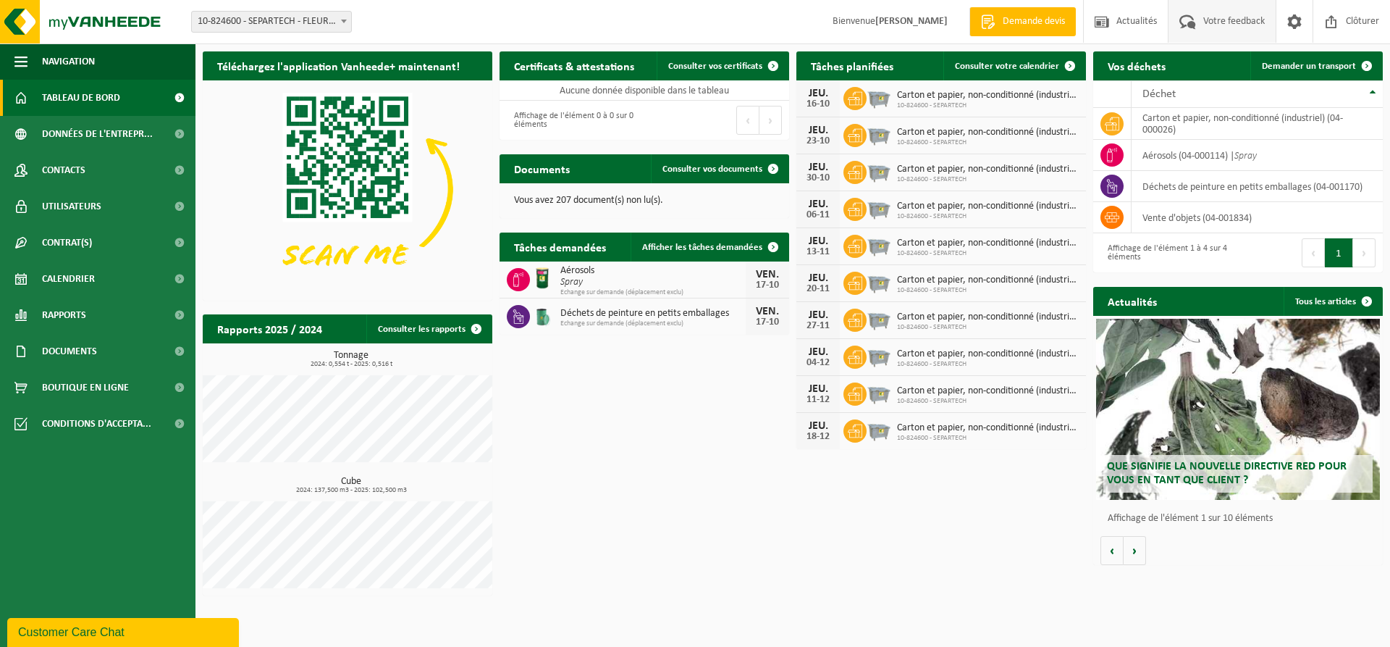
click at [1208, 19] on span "Votre feedback" at bounding box center [1234, 21] width 69 height 43
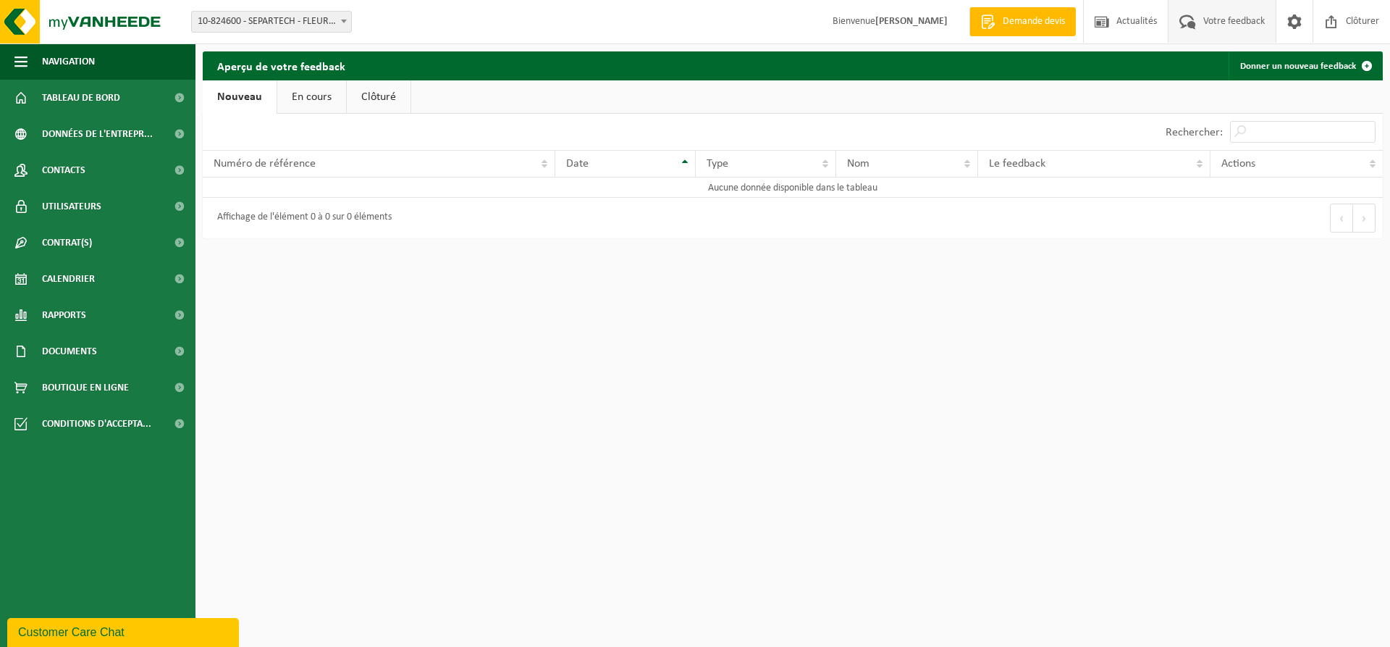
click at [306, 99] on link "En cours" at bounding box center [311, 96] width 69 height 33
click at [235, 101] on link "Nouveau" at bounding box center [238, 96] width 70 height 33
click at [306, 96] on link "En cours" at bounding box center [311, 96] width 69 height 33
click at [384, 98] on link "Clôturé" at bounding box center [377, 96] width 64 height 33
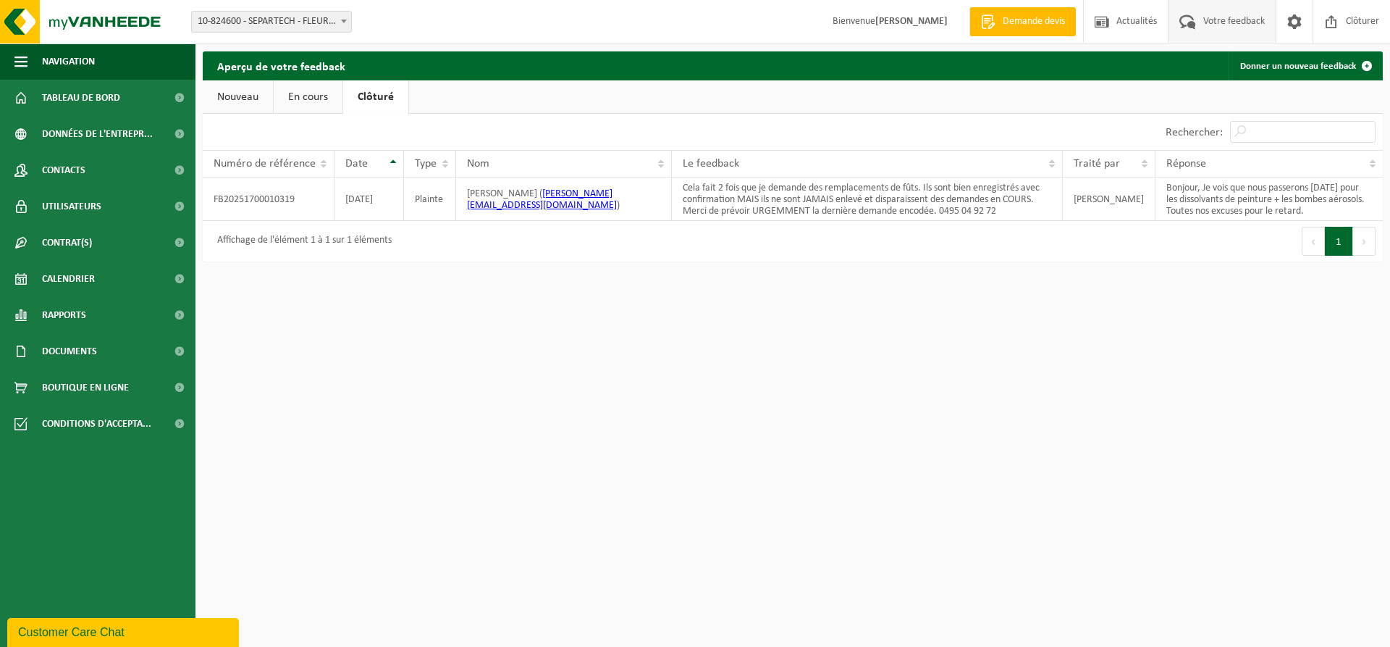
click at [306, 101] on link "En cours" at bounding box center [308, 96] width 69 height 33
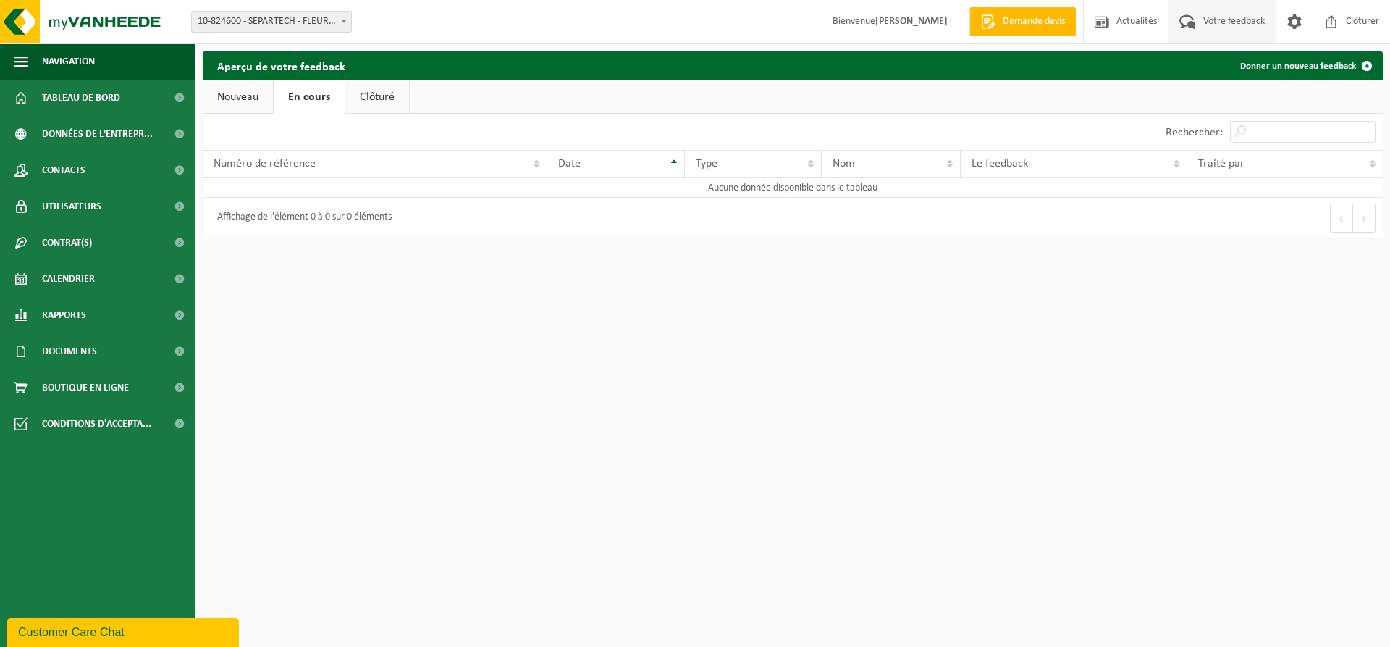
click at [232, 91] on link "Nouveau" at bounding box center [238, 96] width 70 height 33
click at [1003, 25] on span "Demande devis" at bounding box center [1034, 21] width 70 height 14
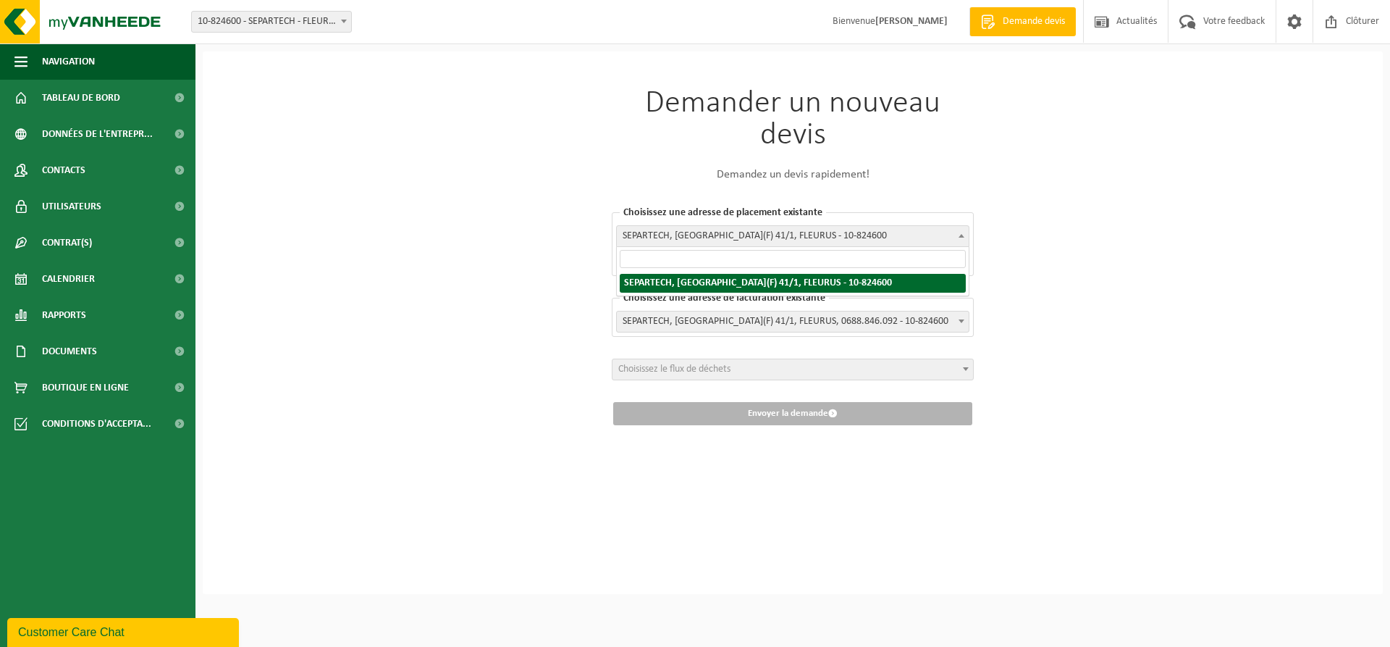
click at [697, 238] on span "SEPARTECH, AVENUE DE L'ESPÉRANCE(F) 41/1, FLEURUS - 10-824600" at bounding box center [793, 236] width 352 height 20
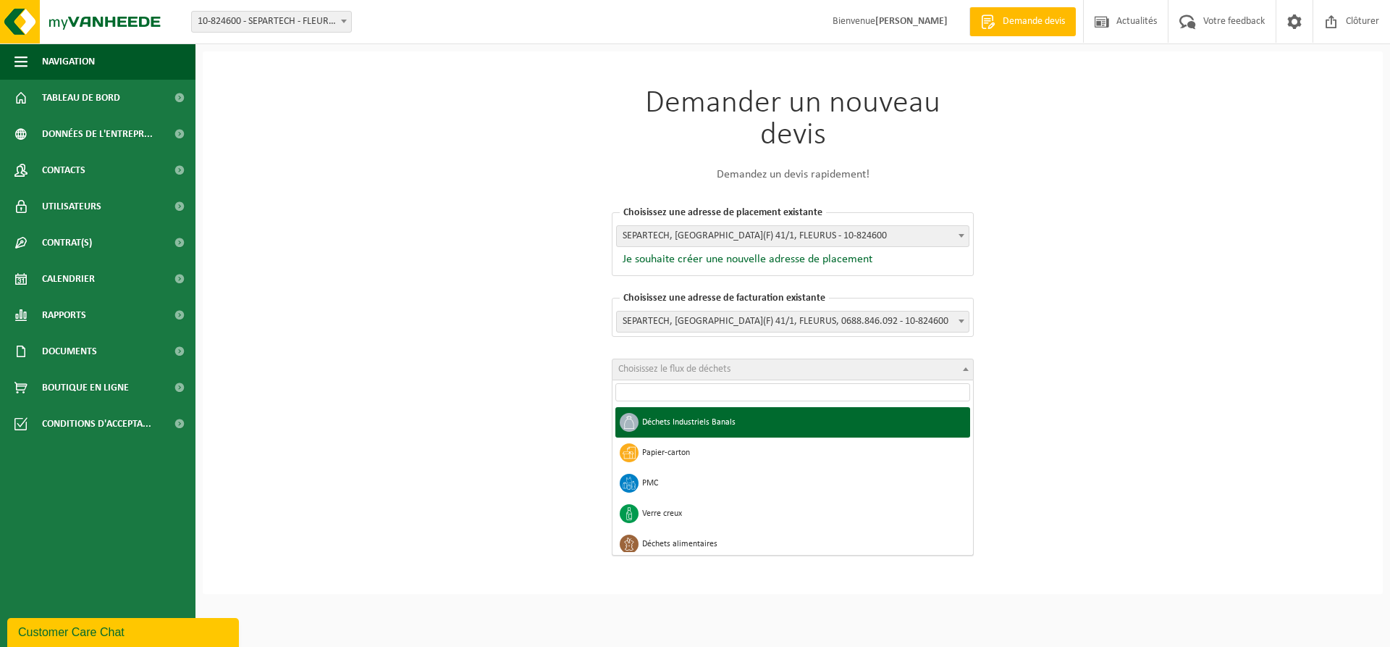
click at [964, 370] on b at bounding box center [966, 369] width 6 height 4
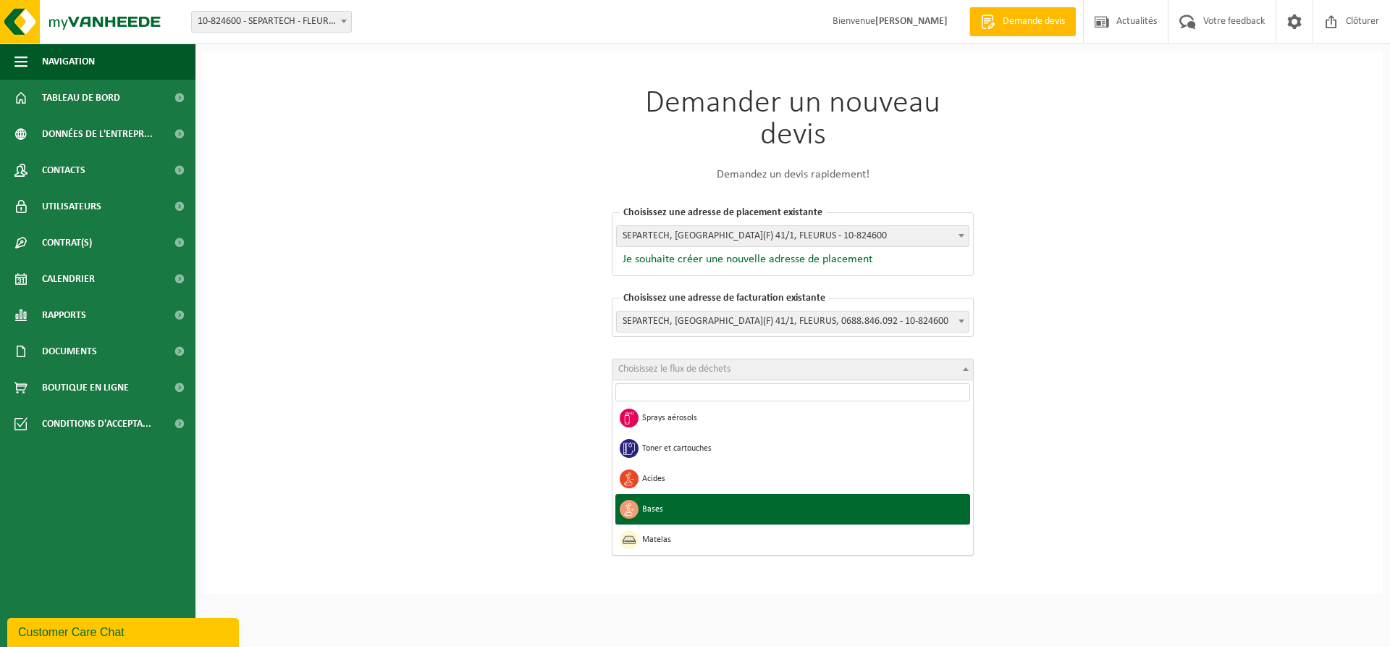
scroll to position [1193, 0]
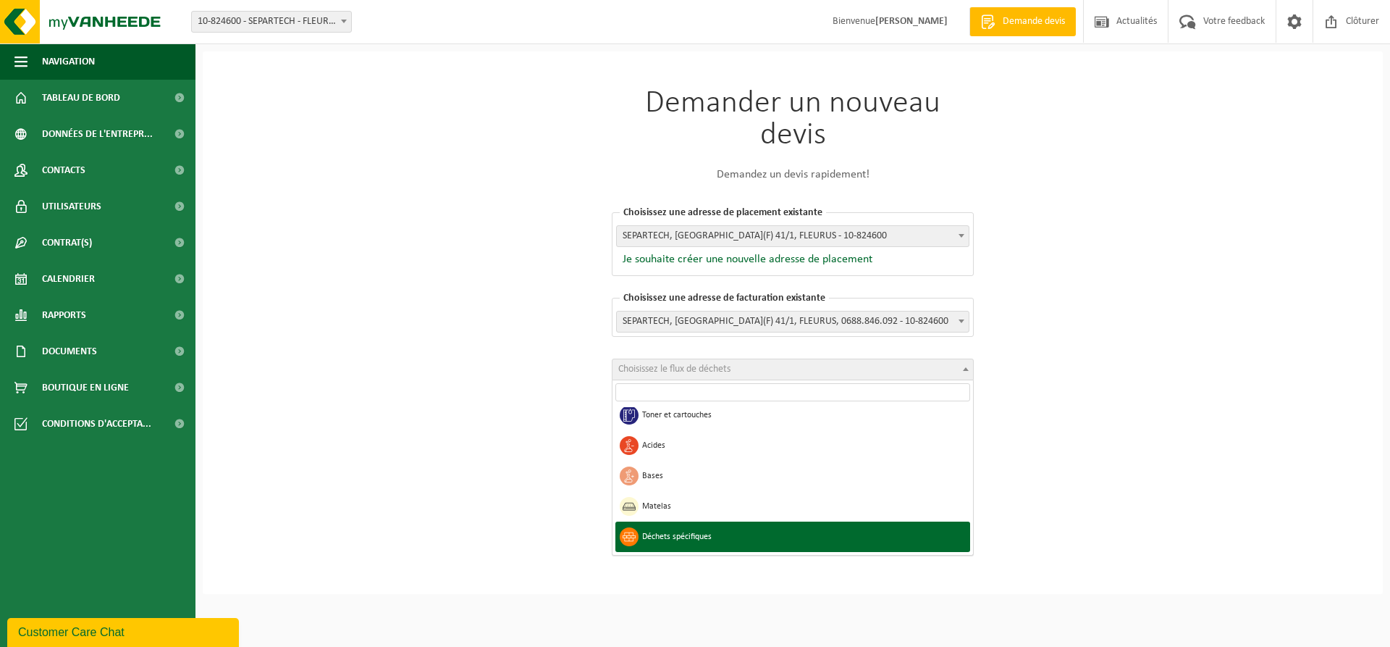
select select "39"
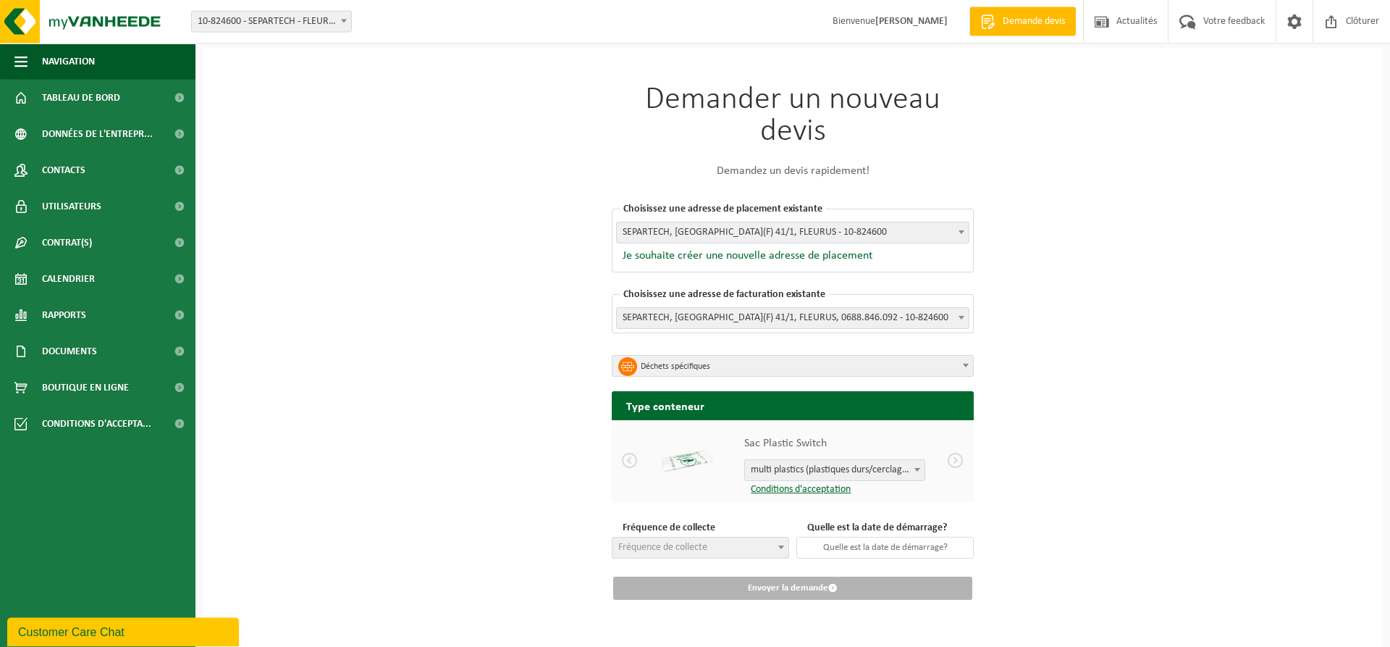
scroll to position [7, 0]
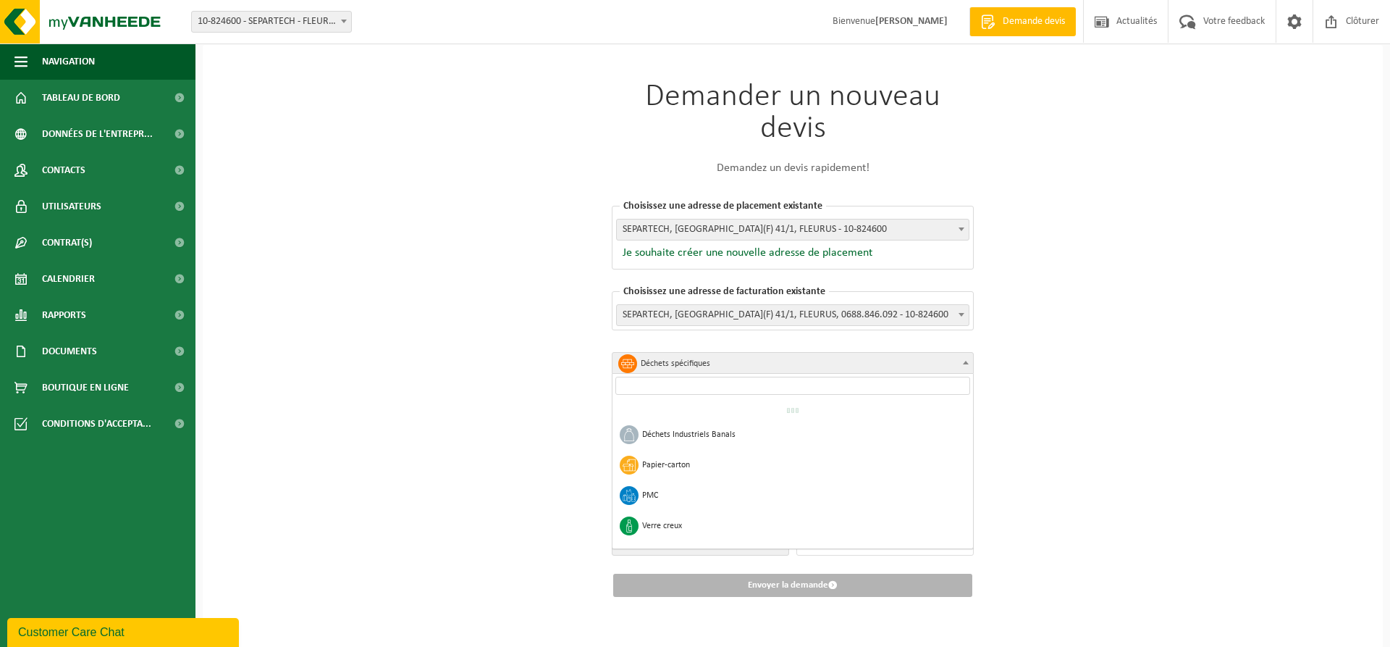
click at [969, 361] on span at bounding box center [966, 362] width 14 height 19
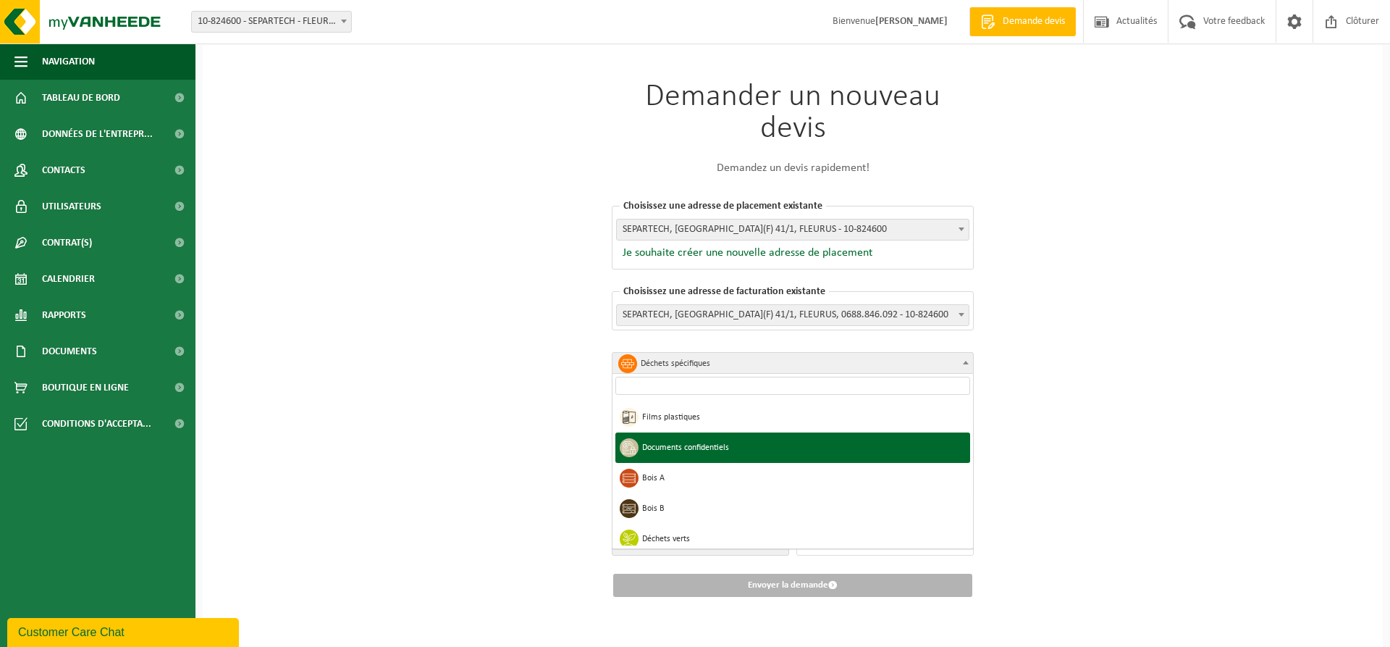
click at [385, 266] on div "Demander un nouveau devis Demandez un devis rapidement! Choisissez une adresse …" at bounding box center [793, 346] width 1180 height 602
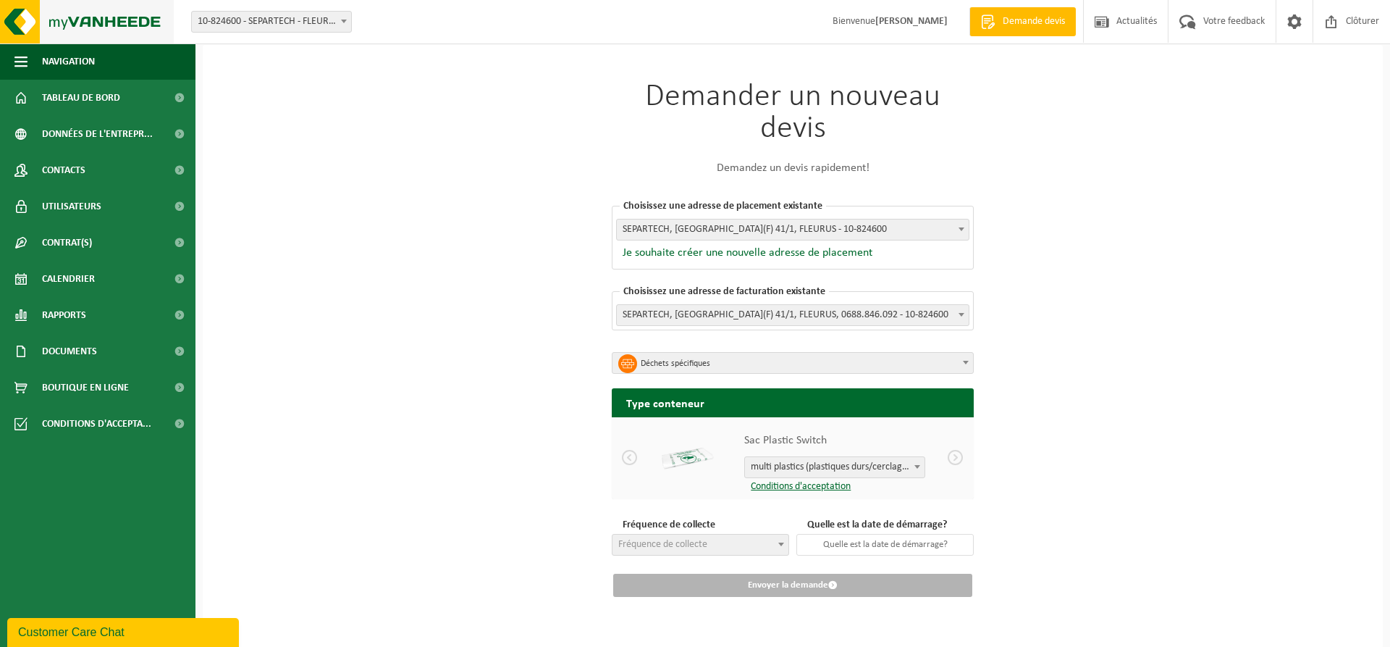
click at [88, 18] on img at bounding box center [87, 21] width 174 height 43
